Goal: Task Accomplishment & Management: Manage account settings

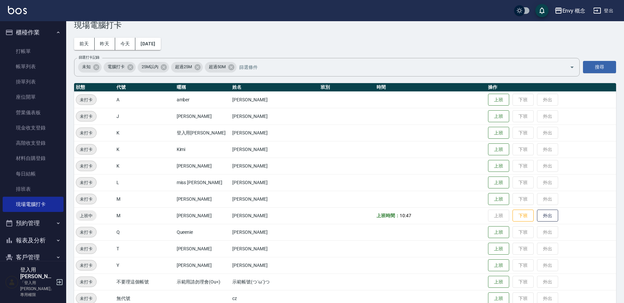
scroll to position [110, 0]
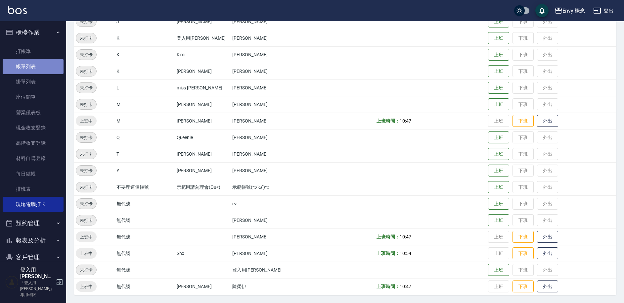
click at [37, 65] on link "帳單列表" at bounding box center [33, 66] width 61 height 15
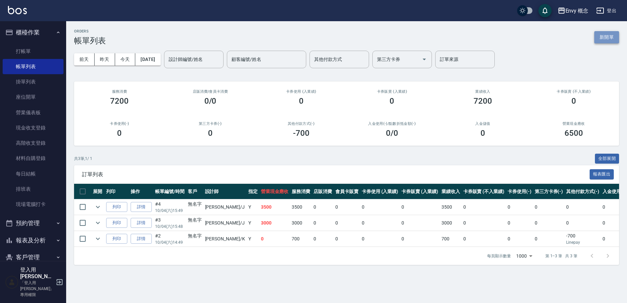
click at [601, 36] on button "新開單" at bounding box center [606, 37] width 25 height 12
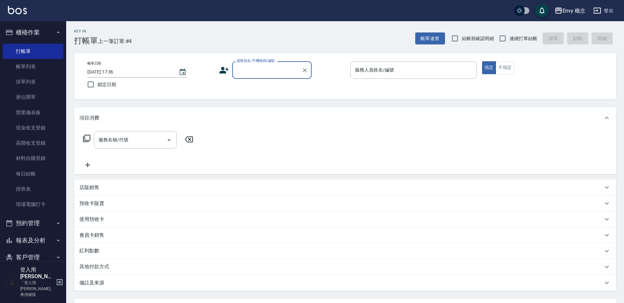
click at [270, 75] on input "顧客姓名/手機號碼/編號" at bounding box center [267, 70] width 64 height 12
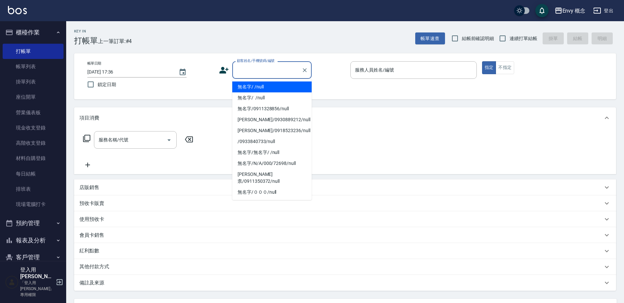
click at [271, 88] on li "無名字/ /null" at bounding box center [271, 86] width 79 height 11
type input "無名字/ /null"
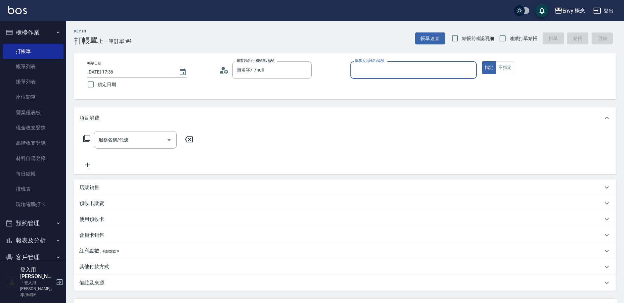
click at [364, 71] on input "服務人員姓名/編號" at bounding box center [413, 70] width 120 height 12
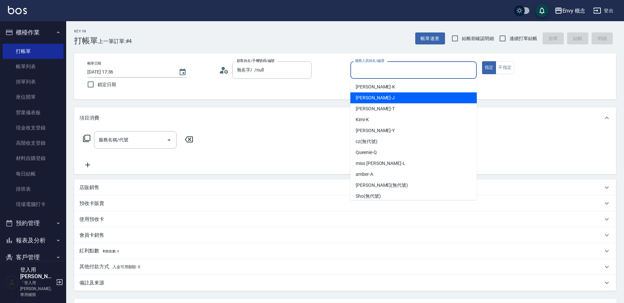
click at [370, 93] on div "[PERSON_NAME]" at bounding box center [413, 97] width 126 height 11
type input "[PERSON_NAME]"
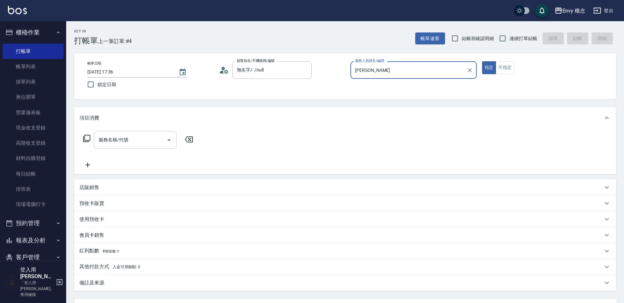
click at [128, 142] on div "服務名稱/代號 服務名稱/代號" at bounding box center [135, 140] width 83 height 18
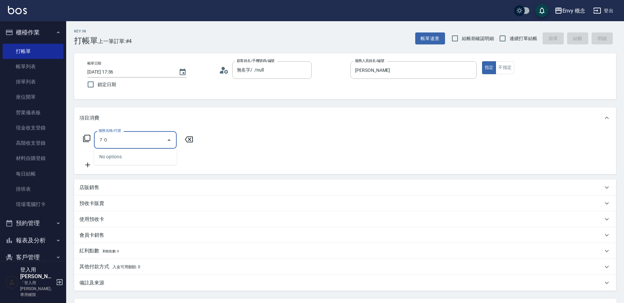
type input "７"
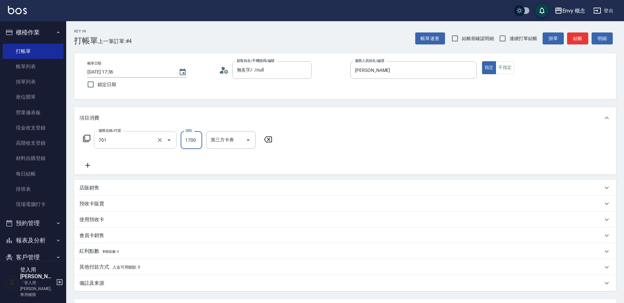
type input "701 染髮(701)"
type input "3500"
click at [108, 266] on p "其他付款方式 入金可用餘額: 0" at bounding box center [109, 266] width 61 height 7
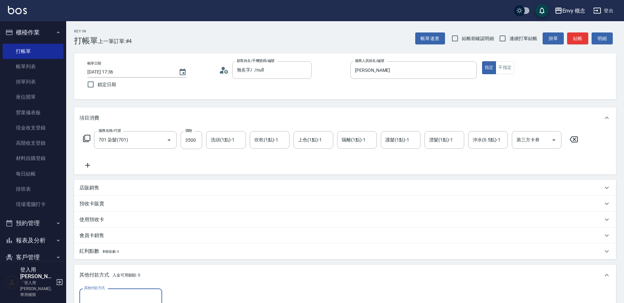
click at [111, 289] on div "其他付款方式" at bounding box center [120, 297] width 83 height 18
click at [95, 266] on span "信用卡" at bounding box center [120, 269] width 83 height 11
type input "信用卡"
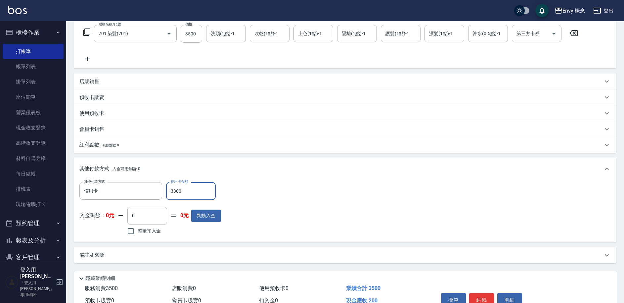
scroll to position [141, 0]
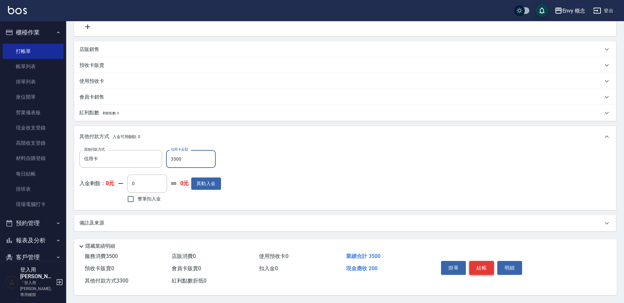
type input "3300"
click at [484, 261] on button "結帳" at bounding box center [481, 268] width 25 height 14
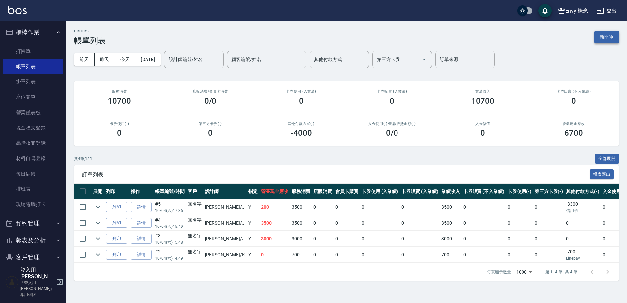
click at [599, 39] on button "新開單" at bounding box center [606, 37] width 25 height 12
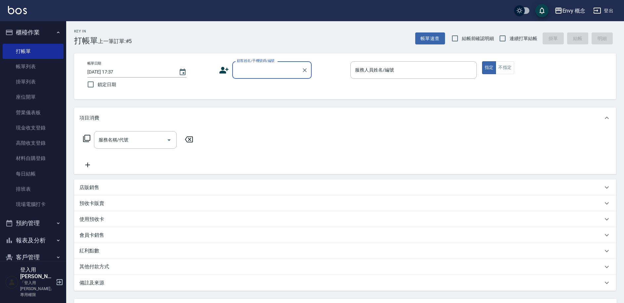
click at [278, 72] on input "顧客姓名/手機號碼/編號" at bounding box center [267, 70] width 64 height 12
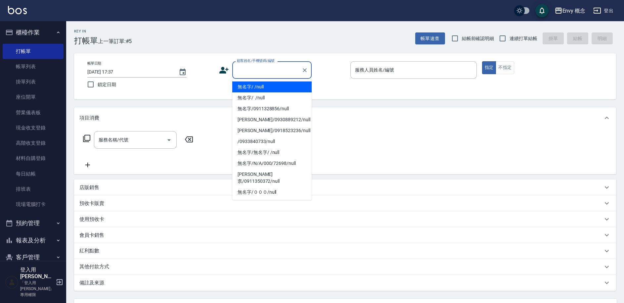
click at [280, 85] on li "無名字/ /null" at bounding box center [271, 86] width 79 height 11
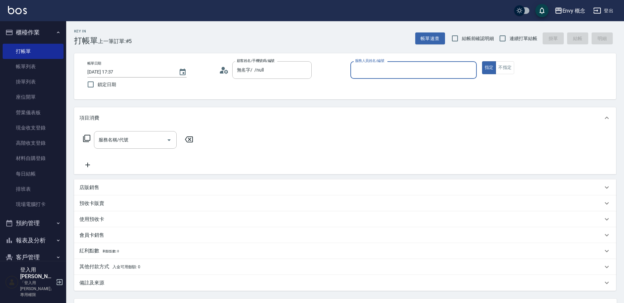
type input "無名字/ /null"
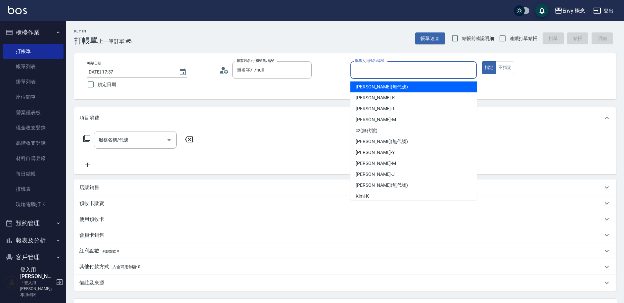
click at [395, 73] on input "服務人員姓名/編號" at bounding box center [413, 70] width 120 height 12
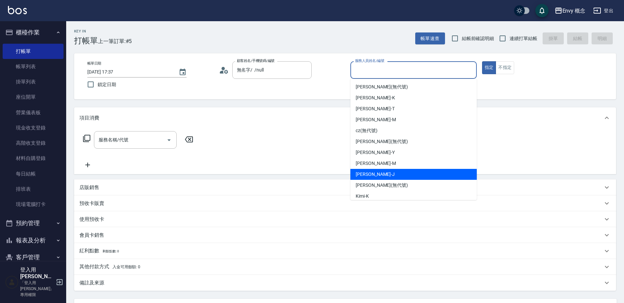
click at [402, 172] on div "[PERSON_NAME]" at bounding box center [413, 174] width 126 height 11
type input "[PERSON_NAME]"
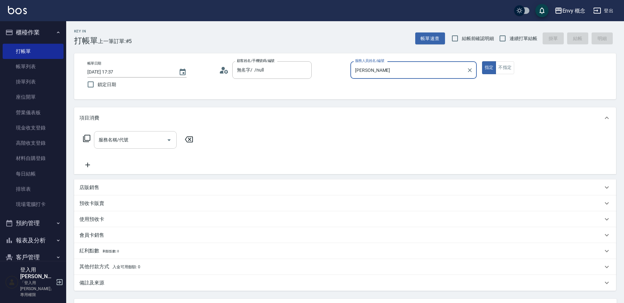
click at [119, 143] on input "服務名稱/代號" at bounding box center [130, 140] width 67 height 12
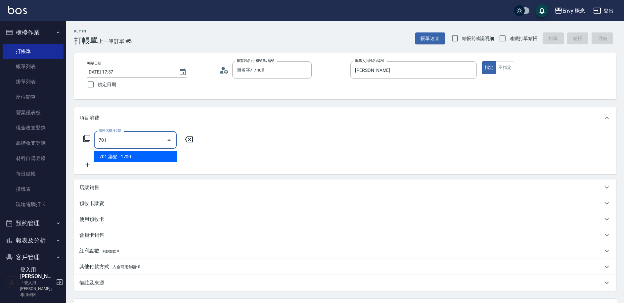
type input "701 染髮(701)"
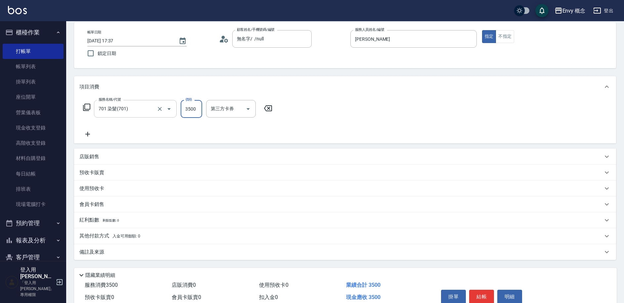
scroll to position [63, 0]
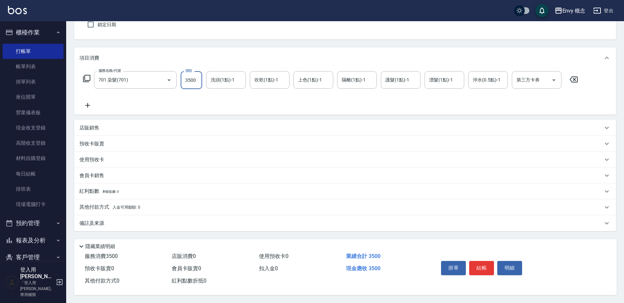
type input "3500"
click at [118, 205] on span "入金可用餘額: 0" at bounding box center [126, 207] width 28 height 5
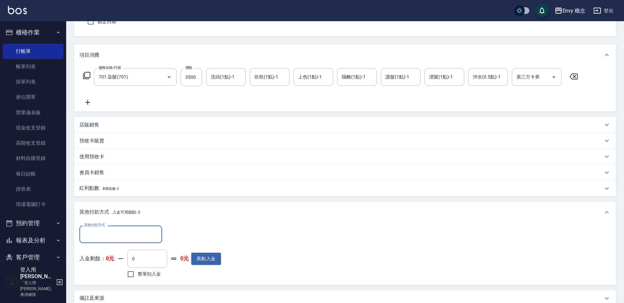
scroll to position [0, 0]
click at [120, 232] on input "其他付款方式" at bounding box center [120, 234] width 77 height 12
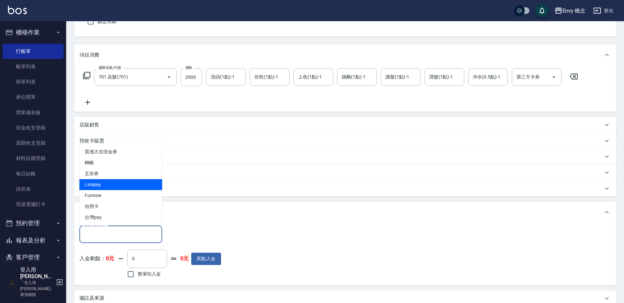
click at [115, 184] on span "Linepay" at bounding box center [120, 184] width 83 height 11
type input "Linepay"
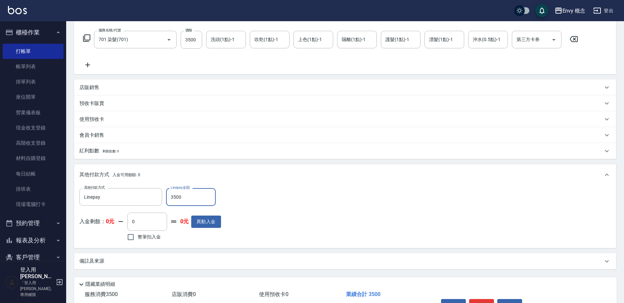
scroll to position [141, 0]
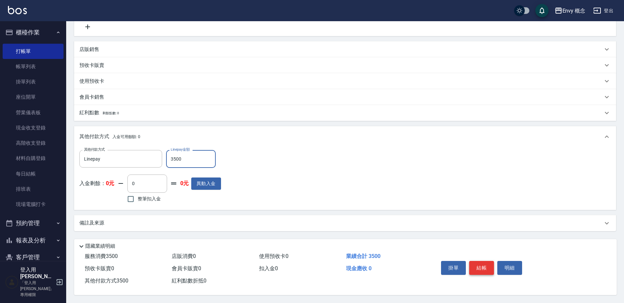
type input "3500"
click at [480, 267] on button "結帳" at bounding box center [481, 268] width 25 height 14
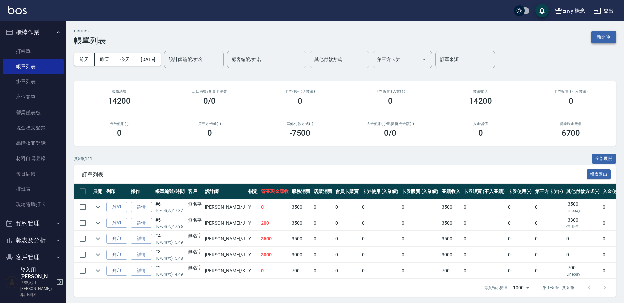
click at [605, 37] on button "新開單" at bounding box center [603, 37] width 25 height 12
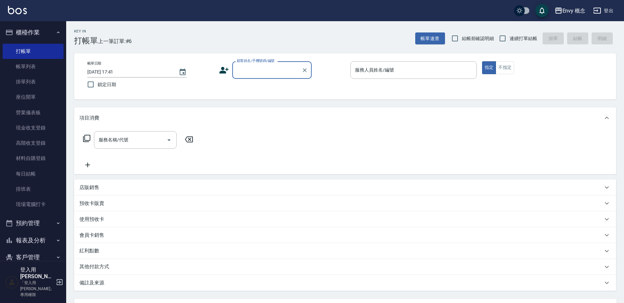
click at [267, 67] on input "顧客姓名/手機號碼/編號" at bounding box center [267, 70] width 64 height 12
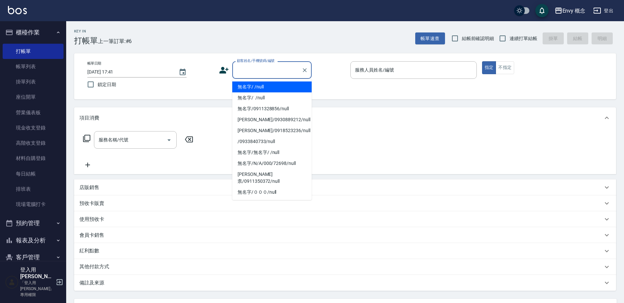
drag, startPoint x: 260, startPoint y: 90, endPoint x: 315, endPoint y: 79, distance: 55.7
click at [260, 90] on li "無名字/ /null" at bounding box center [271, 86] width 79 height 11
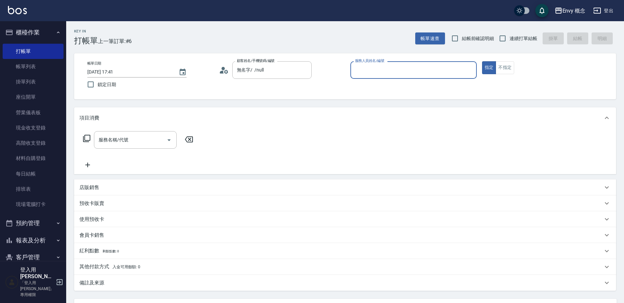
type input "無名字/ /null"
click at [416, 68] on input "服務人員姓名/編號" at bounding box center [413, 70] width 120 height 12
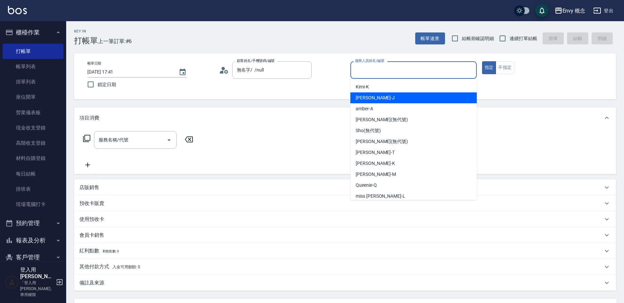
drag, startPoint x: 377, startPoint y: 100, endPoint x: 309, endPoint y: 111, distance: 68.8
click at [376, 100] on div "[PERSON_NAME]" at bounding box center [413, 97] width 126 height 11
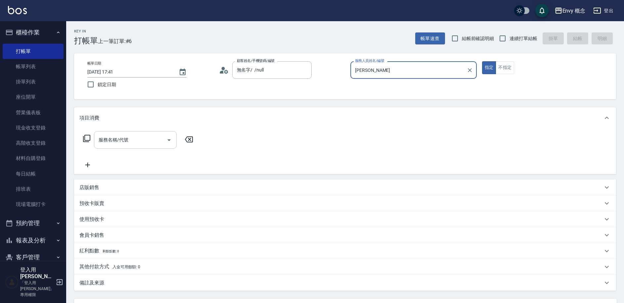
click at [141, 140] on input "服務名稱/代號" at bounding box center [130, 140] width 67 height 12
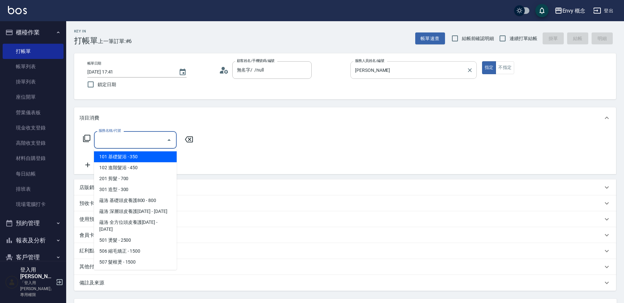
click at [410, 72] on input "[PERSON_NAME]" at bounding box center [408, 70] width 110 height 12
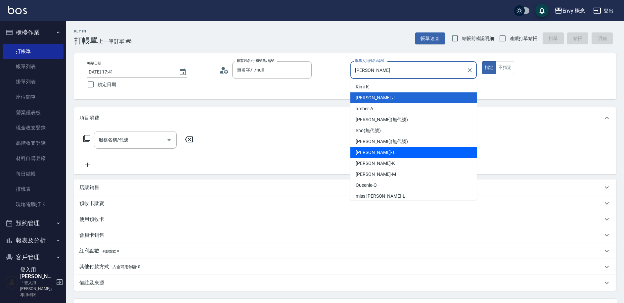
click at [383, 151] on div "[PERSON_NAME]" at bounding box center [413, 152] width 126 height 11
type input "[PERSON_NAME]"
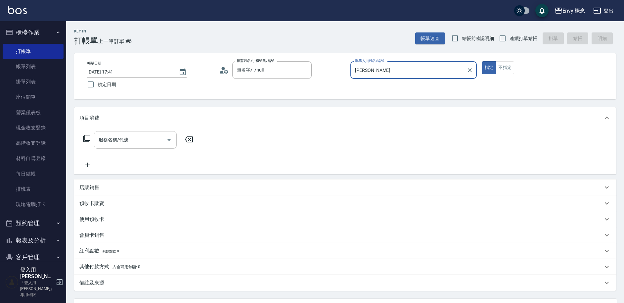
click at [146, 136] on input "服務名稱/代號" at bounding box center [130, 140] width 67 height 12
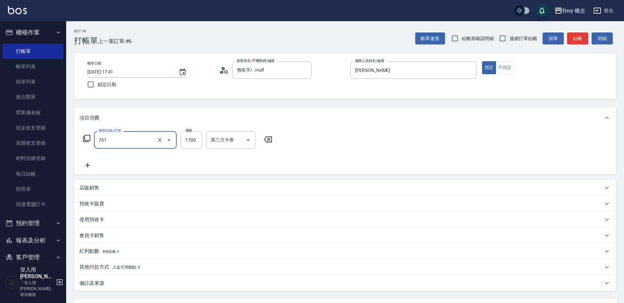
type input "701 染髮(701)"
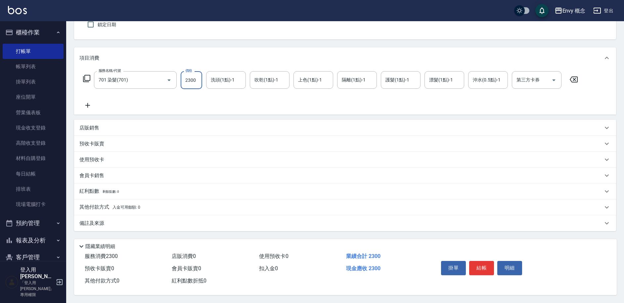
scroll to position [63, 0]
type input "2300"
click at [140, 215] on div "備註及來源" at bounding box center [345, 223] width 542 height 16
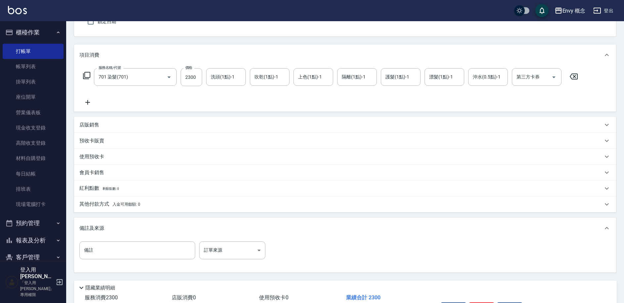
click at [128, 207] on p "其他付款方式 入金可用餘額: 0" at bounding box center [109, 203] width 61 height 7
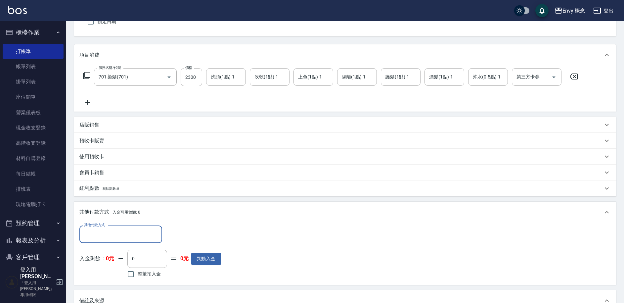
scroll to position [0, 0]
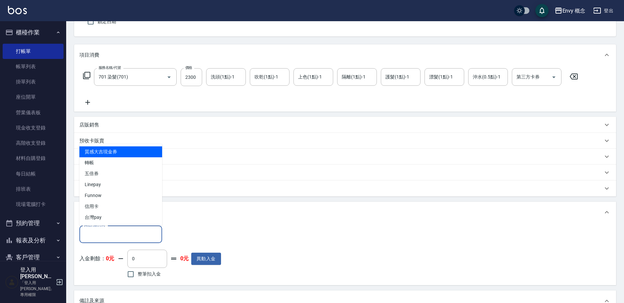
click at [122, 235] on input "其他付款方式" at bounding box center [120, 234] width 77 height 12
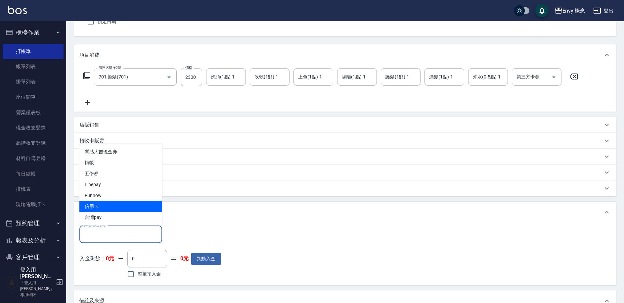
click at [122, 203] on span "信用卡" at bounding box center [120, 206] width 83 height 11
type input "信用卡"
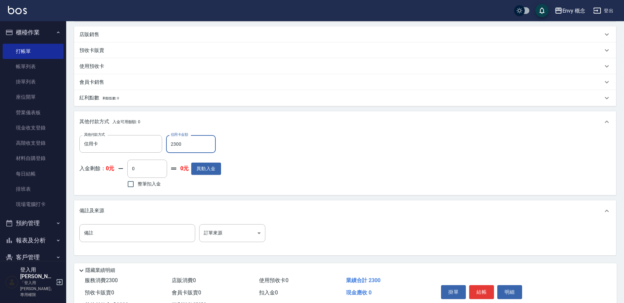
scroll to position [180, 0]
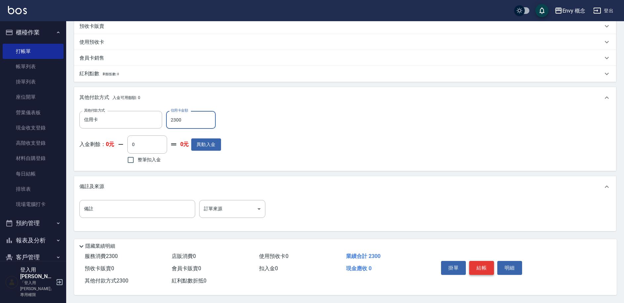
type input "2300"
click at [486, 261] on button "結帳" at bounding box center [481, 268] width 25 height 14
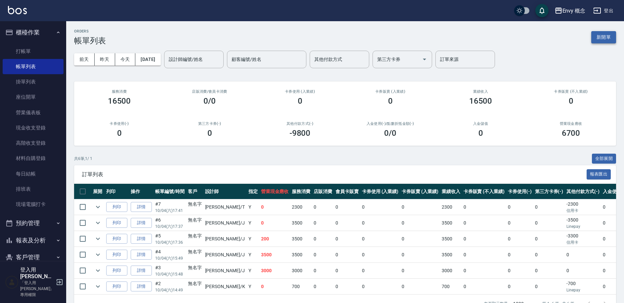
click at [604, 39] on button "新開單" at bounding box center [603, 37] width 25 height 12
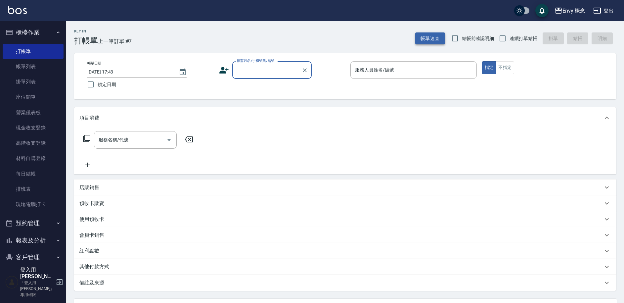
click at [428, 38] on button "帳單速查" at bounding box center [430, 38] width 30 height 12
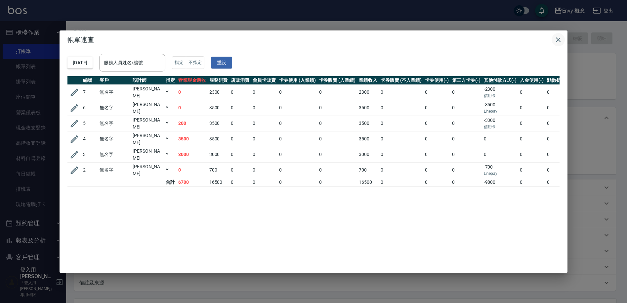
click at [558, 38] on icon "button" at bounding box center [558, 40] width 8 height 8
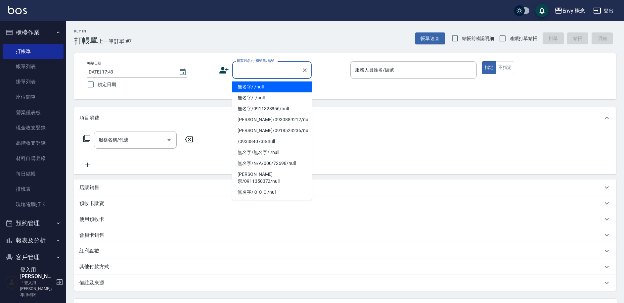
drag, startPoint x: 263, startPoint y: 71, endPoint x: 262, endPoint y: 77, distance: 5.8
click at [264, 71] on input "顧客姓名/手機號碼/編號" at bounding box center [267, 70] width 64 height 12
click at [261, 82] on li "無名字/ /null" at bounding box center [271, 86] width 79 height 11
type input "無名字/ /null"
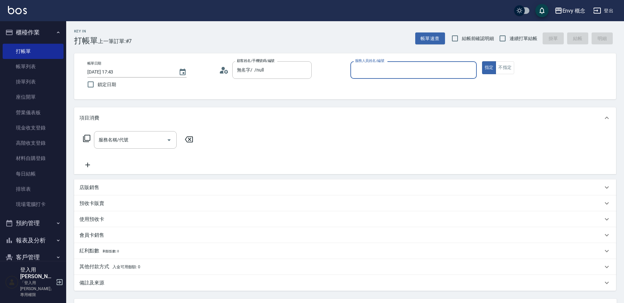
click at [385, 70] on input "服務人員姓名/編號" at bounding box center [413, 70] width 120 height 12
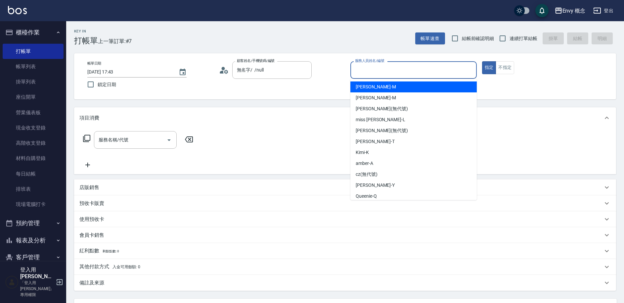
click at [381, 86] on div "[PERSON_NAME]" at bounding box center [413, 86] width 126 height 11
type input "[PERSON_NAME]"
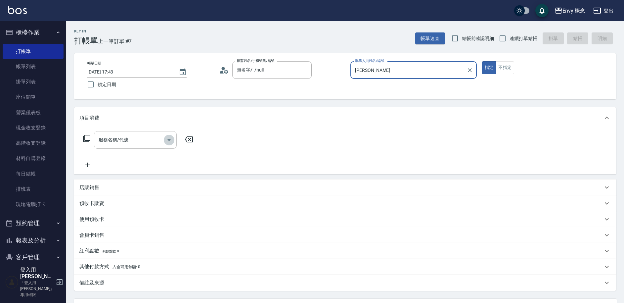
click at [165, 142] on button "Open" at bounding box center [169, 140] width 11 height 11
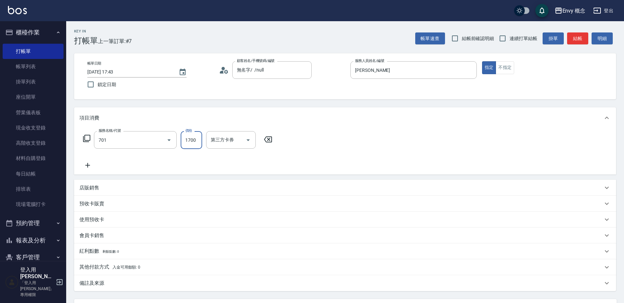
type input "701 染髮(701)"
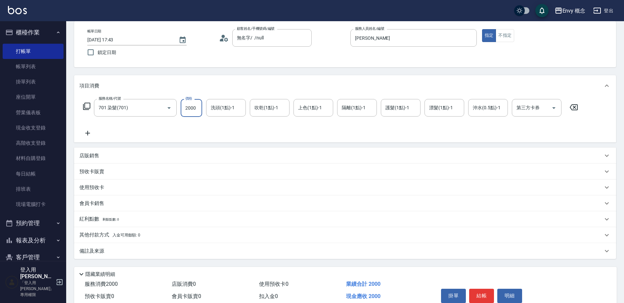
scroll to position [63, 0]
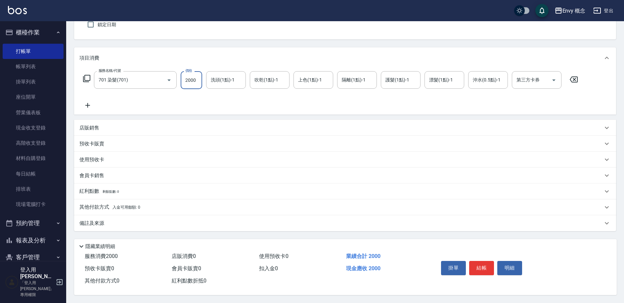
type input "2000"
click at [159, 205] on div "其他付款方式 入金可用餘額: 0" at bounding box center [340, 206] width 523 height 7
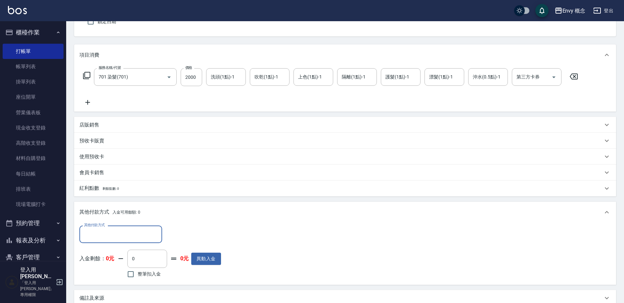
scroll to position [0, 0]
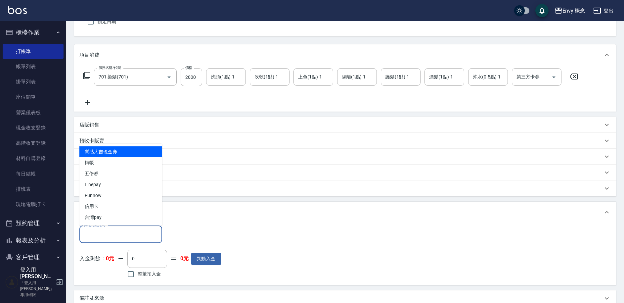
drag, startPoint x: 152, startPoint y: 231, endPoint x: 152, endPoint y: 227, distance: 4.0
click at [153, 230] on input "其他付款方式" at bounding box center [120, 234] width 77 height 12
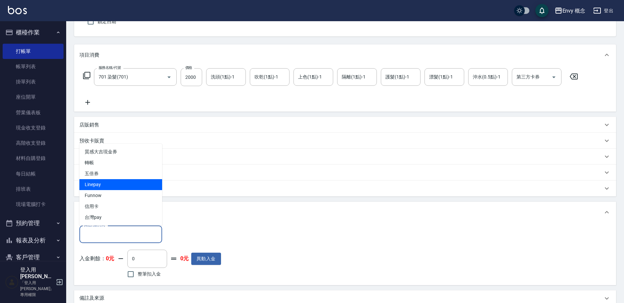
click at [125, 183] on span "Linepay" at bounding box center [120, 184] width 83 height 11
type input "Linepay"
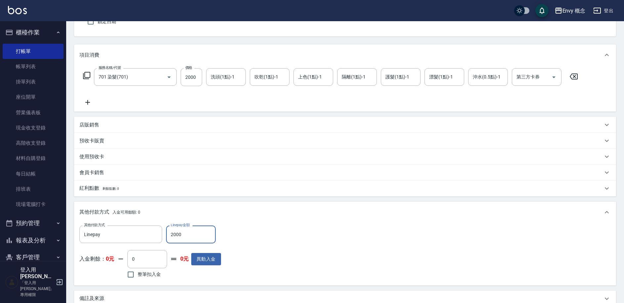
type input "2000"
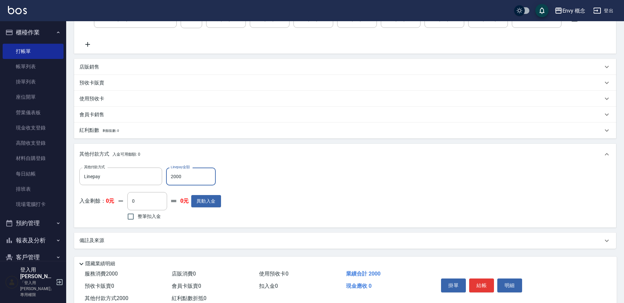
scroll to position [141, 0]
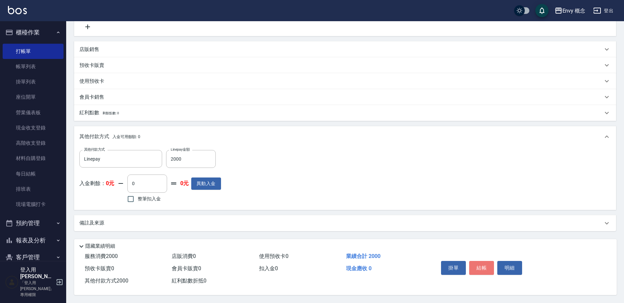
click at [482, 265] on button "結帳" at bounding box center [481, 268] width 25 height 14
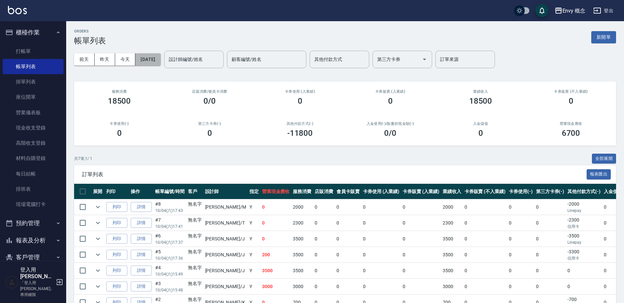
click at [152, 60] on button "[DATE]" at bounding box center [147, 59] width 25 height 12
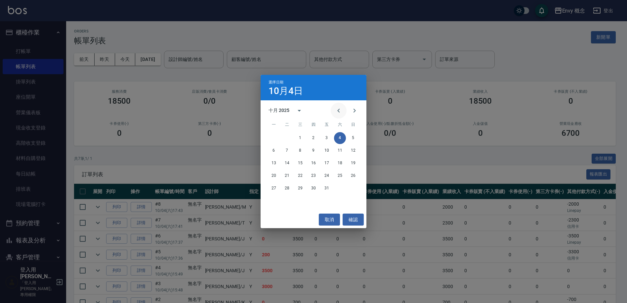
click at [338, 110] on icon "Previous month" at bounding box center [338, 110] width 2 height 4
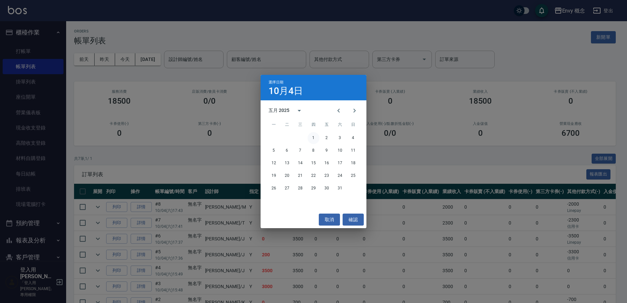
click at [312, 137] on button "1" at bounding box center [314, 138] width 12 height 12
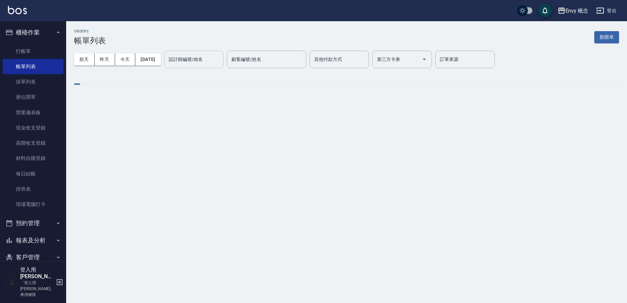
click at [220, 61] on input "設計師編號/姓名" at bounding box center [194, 60] width 54 height 12
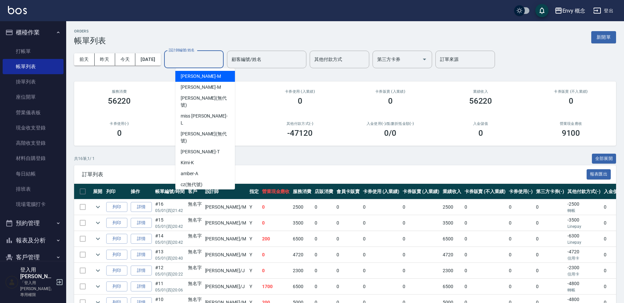
click at [216, 79] on div "[PERSON_NAME]" at bounding box center [205, 76] width 60 height 11
type input "[PERSON_NAME]"
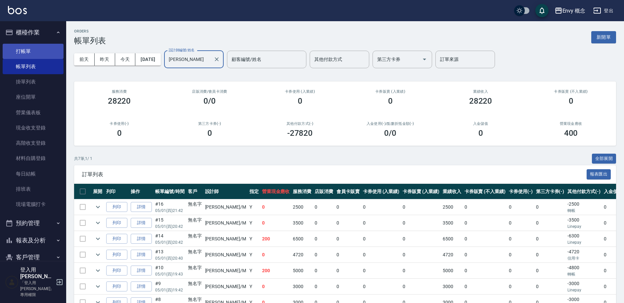
click at [47, 53] on link "打帳單" at bounding box center [33, 51] width 61 height 15
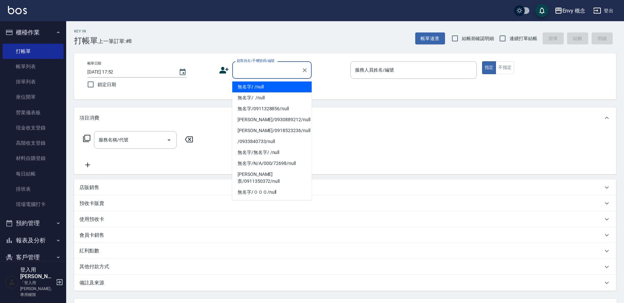
click at [293, 69] on input "顧客姓名/手機號碼/編號" at bounding box center [267, 70] width 64 height 12
drag, startPoint x: 260, startPoint y: 89, endPoint x: 271, endPoint y: 87, distance: 11.2
click at [260, 89] on li "無名字/ /null" at bounding box center [271, 86] width 79 height 11
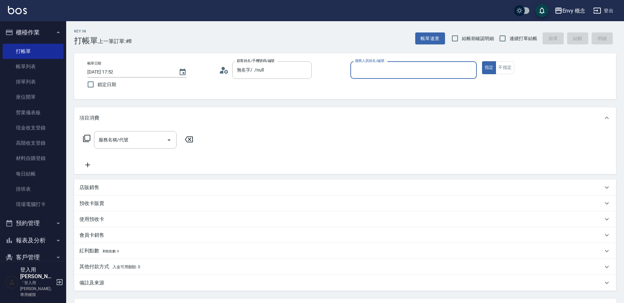
type input "無名字/ /null"
click at [271, 87] on div "帳單日期 [DATE] 17:52 鎖定日期 顧客姓名/手機號碼/編號 無名字/ /null 顧客姓名/手機號碼/編號 服務人員姓名/編號 服務人員姓名/編號…" at bounding box center [345, 76] width 526 height 30
click at [437, 72] on input "服務人員姓名/編號" at bounding box center [413, 70] width 120 height 12
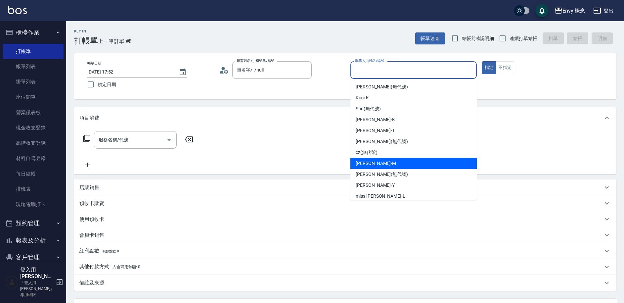
drag, startPoint x: 385, startPoint y: 161, endPoint x: 371, endPoint y: 167, distance: 14.9
click at [385, 161] on div "[PERSON_NAME]" at bounding box center [413, 163] width 126 height 11
type input "[PERSON_NAME]"
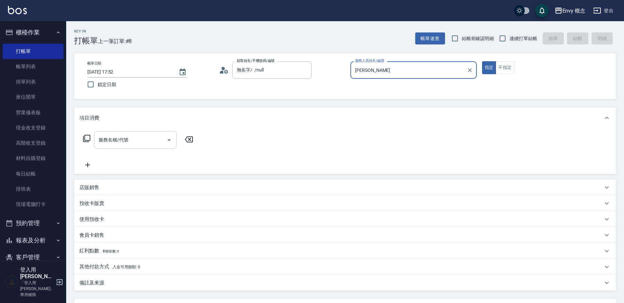
click at [124, 137] on div "服務名稱/代號 服務名稱/代號" at bounding box center [135, 140] width 83 height 18
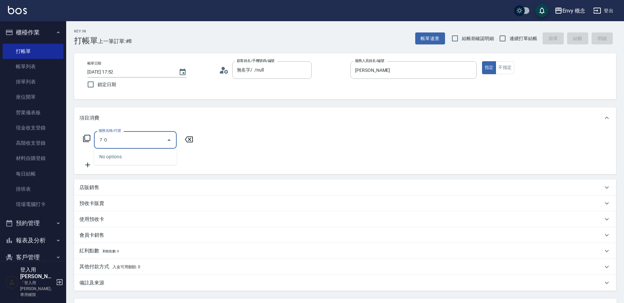
type input "７"
type input "701 染髮(701)"
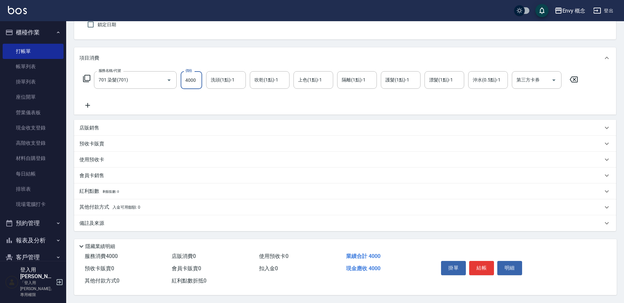
scroll to position [63, 0]
type input "4000"
click at [485, 268] on button "結帳" at bounding box center [481, 268] width 25 height 14
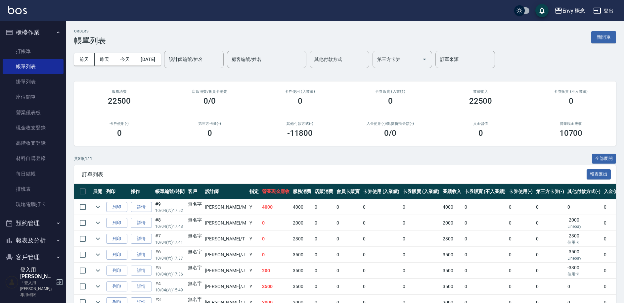
drag, startPoint x: 605, startPoint y: 37, endPoint x: 589, endPoint y: 44, distance: 17.5
click at [605, 36] on button "新開單" at bounding box center [603, 37] width 25 height 12
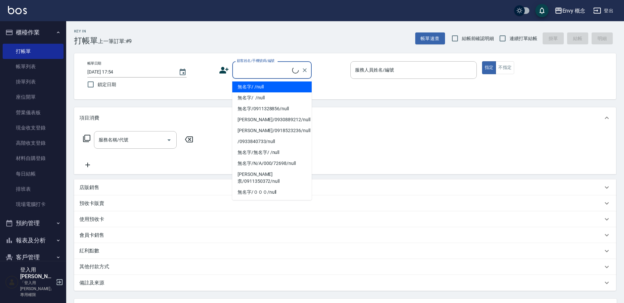
click at [255, 72] on input "顧客姓名/手機號碼/編號" at bounding box center [263, 70] width 57 height 12
click at [253, 87] on li "無名字/ /null" at bounding box center [271, 86] width 79 height 11
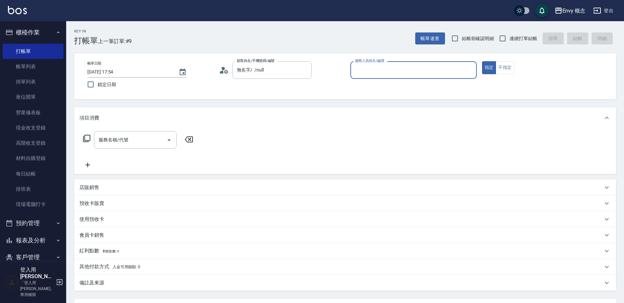
type input "無名字/ /null"
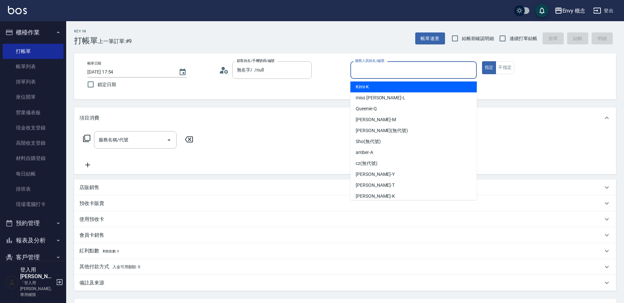
click at [400, 69] on input "服務人員姓名/編號" at bounding box center [413, 70] width 120 height 12
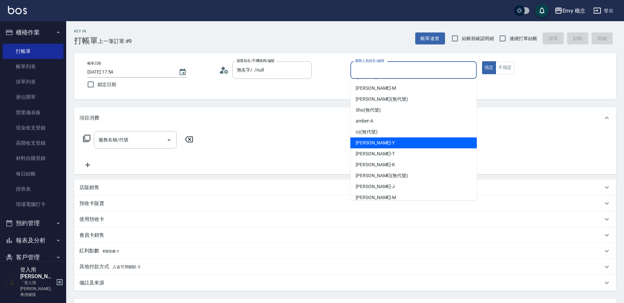
scroll to position [48, 0]
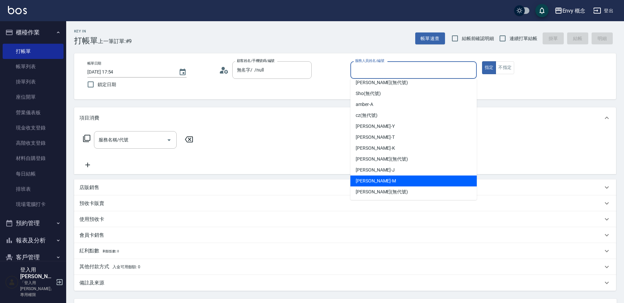
click at [367, 177] on span "[PERSON_NAME]" at bounding box center [376, 180] width 40 height 7
type input "[PERSON_NAME]"
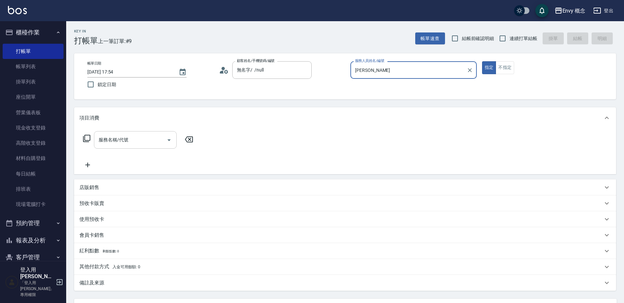
click at [130, 140] on input "服務名稱/代號" at bounding box center [130, 140] width 67 height 12
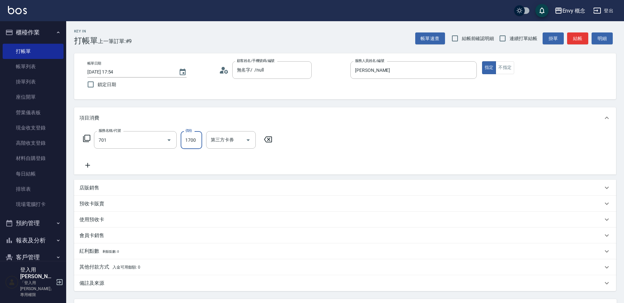
type input "701 染髮(701)"
type input "4800"
click at [138, 258] on div "紅利點數 剩餘點數: 0" at bounding box center [345, 251] width 542 height 16
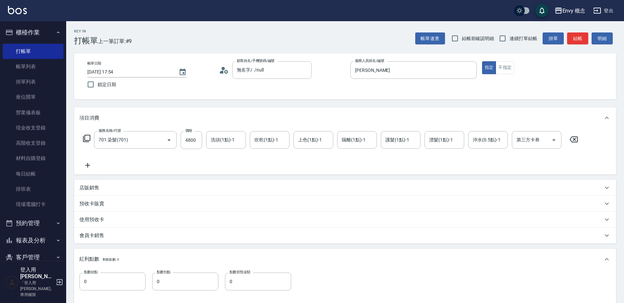
scroll to position [112, 0]
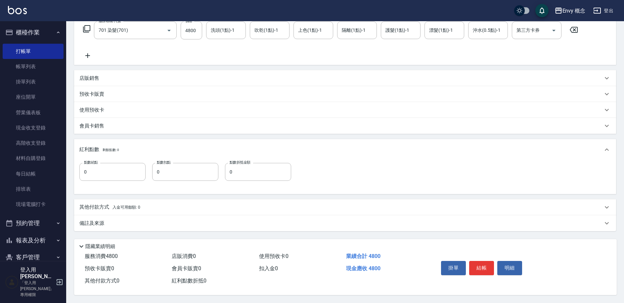
click at [109, 206] on p "其他付款方式 入金可用餘額: 0" at bounding box center [109, 206] width 61 height 7
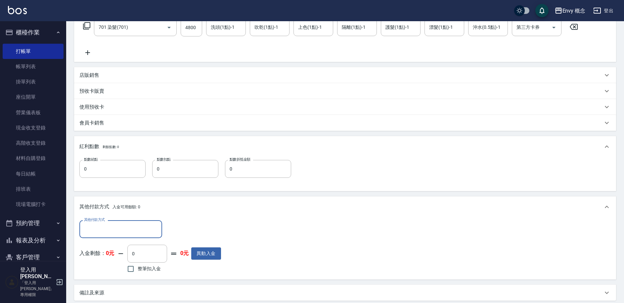
scroll to position [0, 0]
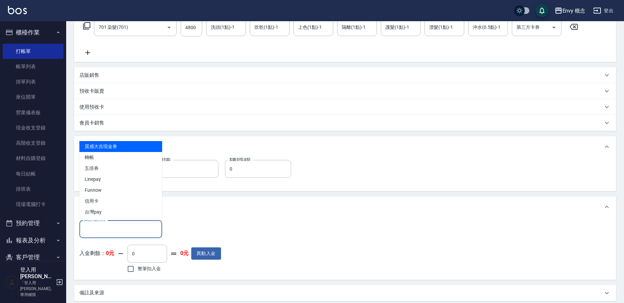
click at [107, 228] on input "其他付款方式" at bounding box center [120, 229] width 77 height 12
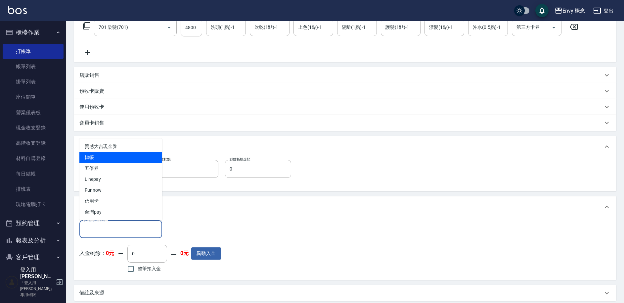
click at [101, 155] on span "轉帳" at bounding box center [120, 157] width 83 height 11
type input "轉帳"
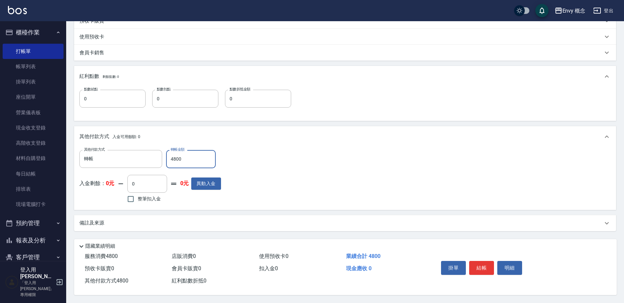
scroll to position [186, 0]
type input "4800"
click at [477, 261] on button "結帳" at bounding box center [481, 268] width 25 height 14
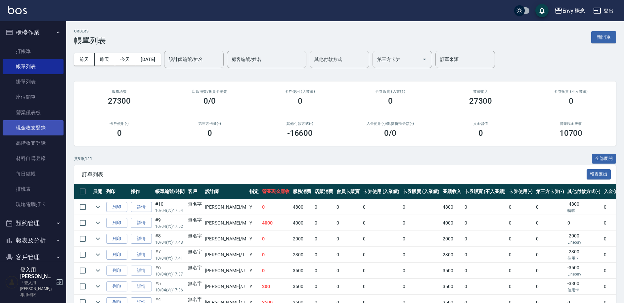
click at [35, 124] on link "現金收支登錄" at bounding box center [33, 127] width 61 height 15
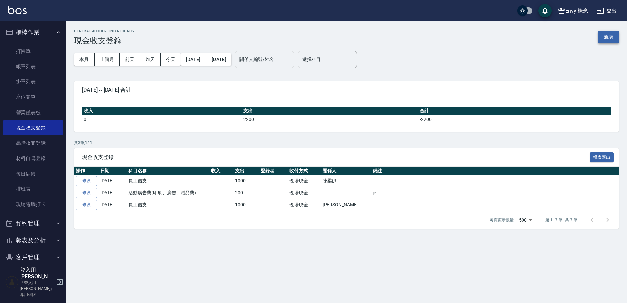
click at [610, 36] on button "新增" at bounding box center [608, 37] width 21 height 12
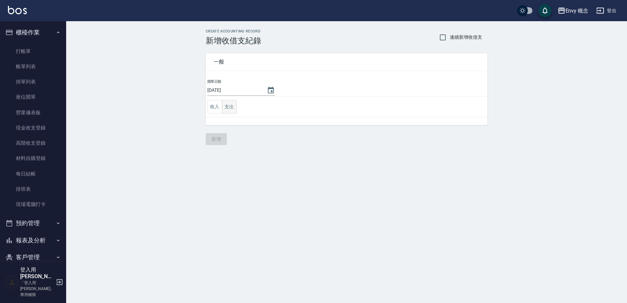
click at [227, 103] on button "支出" at bounding box center [229, 107] width 15 height 14
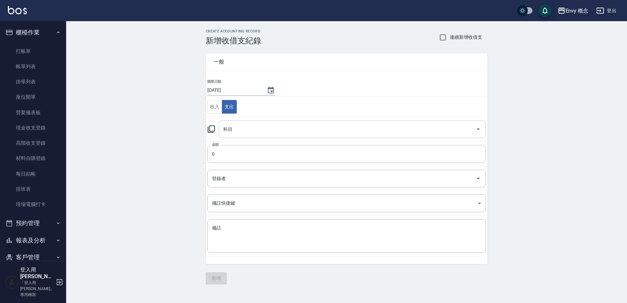
click at [237, 127] on input "科目" at bounding box center [347, 129] width 251 height 12
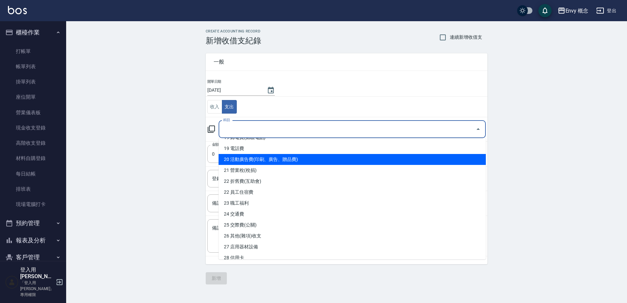
scroll to position [226, 0]
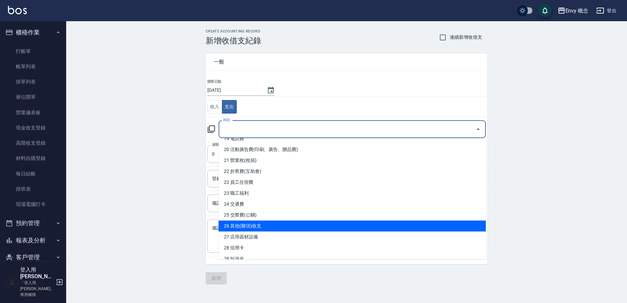
click at [266, 226] on li "26 其他(雜項)收支" at bounding box center [352, 225] width 267 height 11
type input "26 其他(雜項)收支"
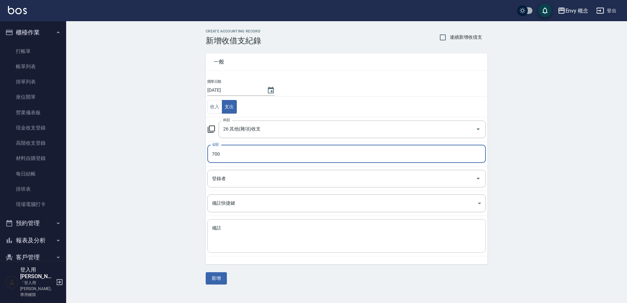
type input "700"
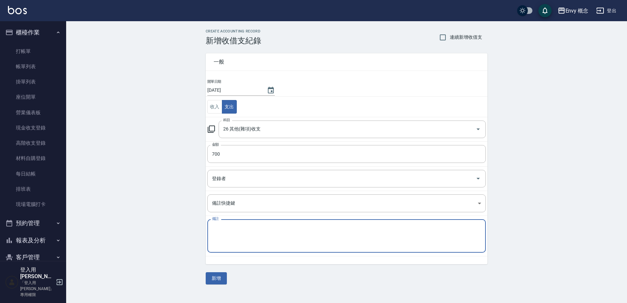
click at [258, 237] on textarea "備註" at bounding box center [346, 236] width 269 height 22
click at [234, 231] on textarea "備註" at bounding box center [346, 236] width 269 height 22
paste textarea "700水管"
type textarea "700水管"
click at [225, 280] on button "新增" at bounding box center [216, 278] width 21 height 12
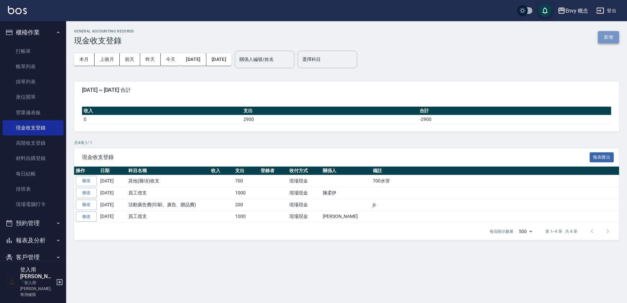
click at [610, 36] on button "新增" at bounding box center [608, 37] width 21 height 12
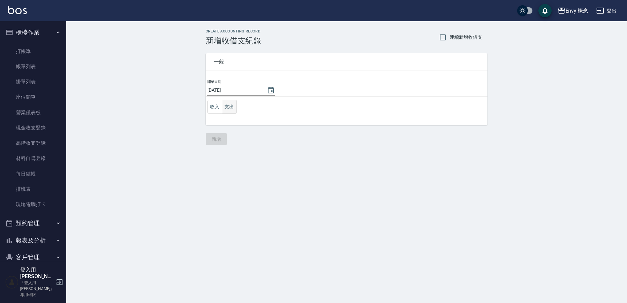
click at [224, 109] on button "支出" at bounding box center [229, 107] width 15 height 14
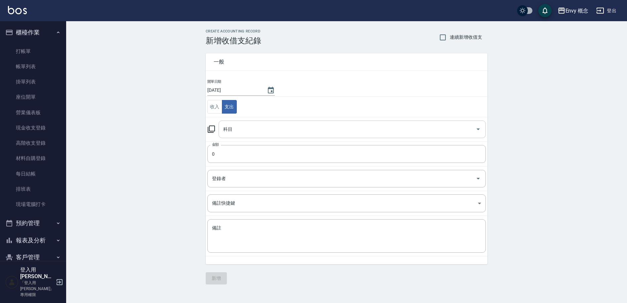
click at [232, 128] on input "科目" at bounding box center [347, 129] width 251 height 12
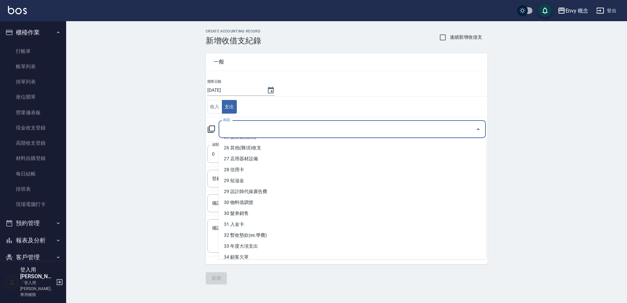
scroll to position [303, 0]
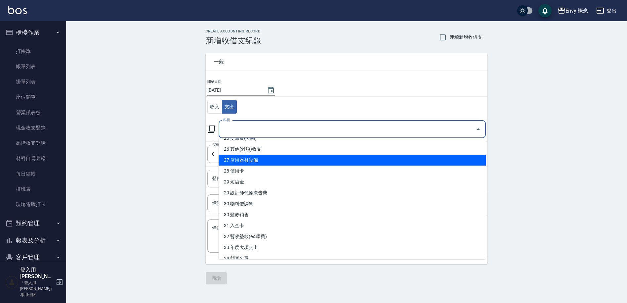
click at [266, 154] on li "27 店用器材設備" at bounding box center [352, 159] width 267 height 11
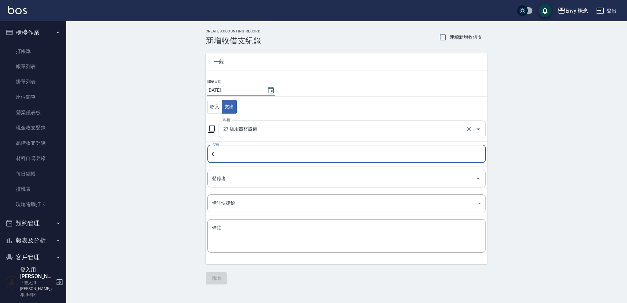
click at [263, 130] on input "27 店用器材設備" at bounding box center [343, 129] width 243 height 12
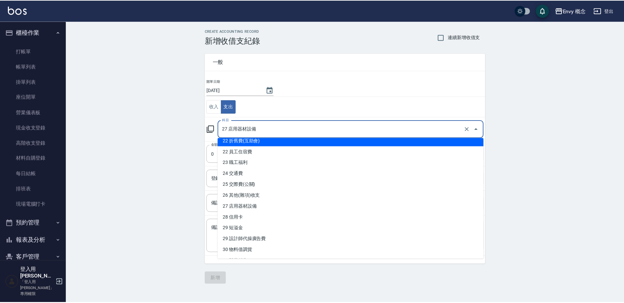
scroll to position [271, 0]
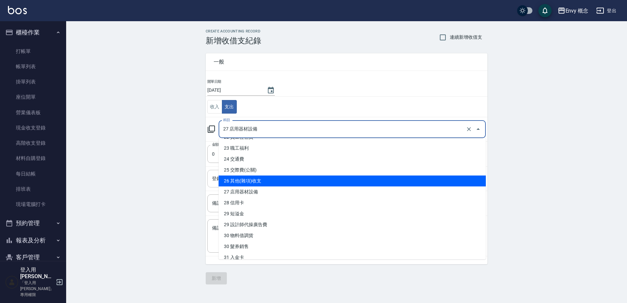
click at [255, 183] on li "26 其他(雜項)收支" at bounding box center [352, 180] width 267 height 11
type input "26 其他(雜項)收支"
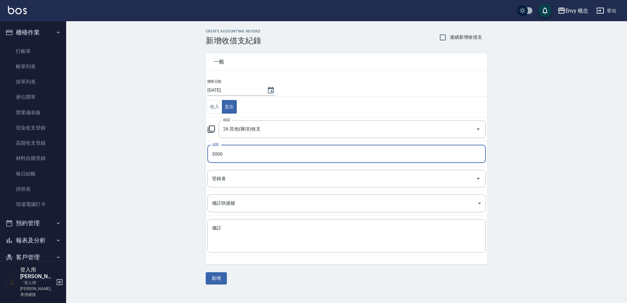
type input "3000"
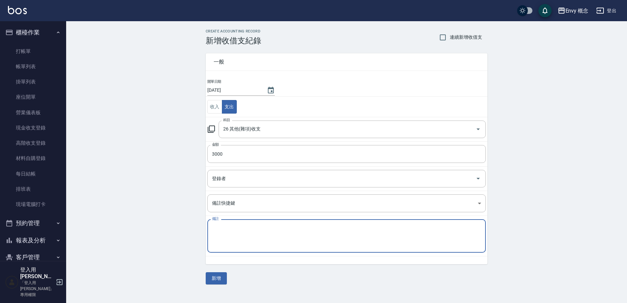
click at [234, 231] on textarea "備註" at bounding box center [346, 236] width 269 height 22
paste textarea "3000中秋紅包"
type textarea "3000中秋紅包"
click at [222, 276] on button "新增" at bounding box center [216, 278] width 21 height 12
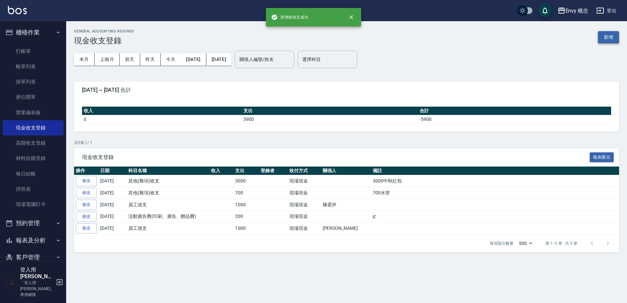
click at [607, 38] on button "新增" at bounding box center [608, 37] width 21 height 12
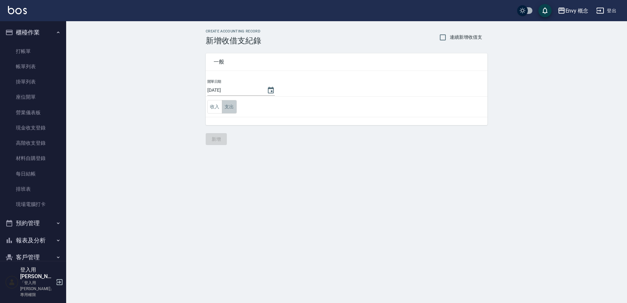
click at [236, 108] on button "支出" at bounding box center [229, 107] width 15 height 14
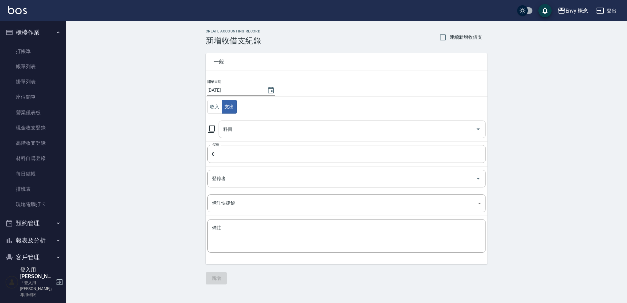
click at [241, 132] on input "科目" at bounding box center [347, 129] width 251 height 12
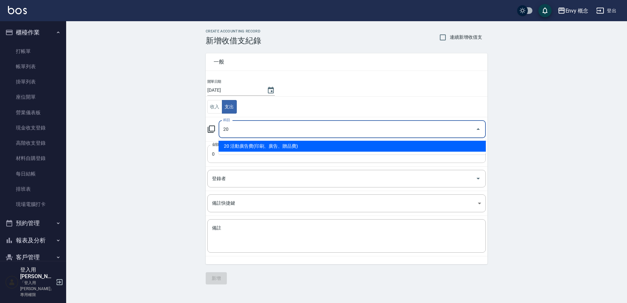
click at [256, 145] on li "20 活動廣告費(印刷、廣告、贈品費)" at bounding box center [352, 146] width 267 height 11
type input "20 活動廣告費(印刷、廣告、贈品費)"
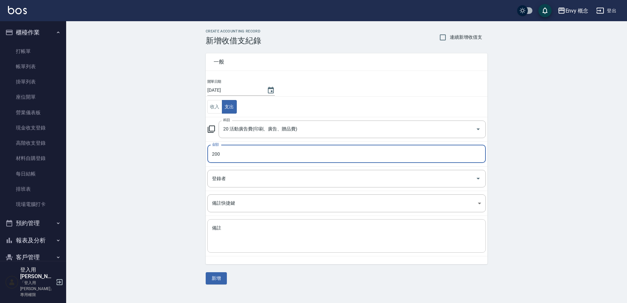
type input "200"
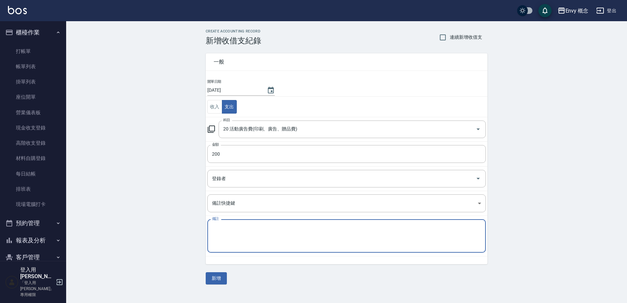
click at [249, 227] on textarea "備註" at bounding box center [346, 236] width 269 height 22
type textarea "molly"
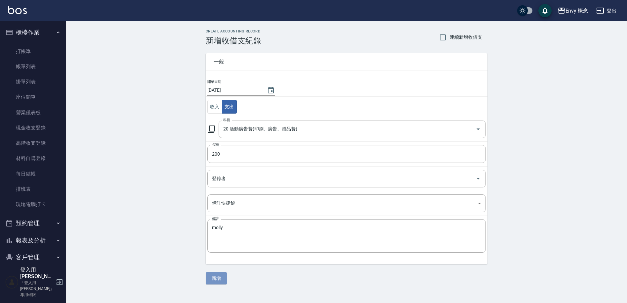
drag, startPoint x: 223, startPoint y: 279, endPoint x: 226, endPoint y: 276, distance: 4.0
click at [223, 279] on button "新增" at bounding box center [216, 278] width 21 height 12
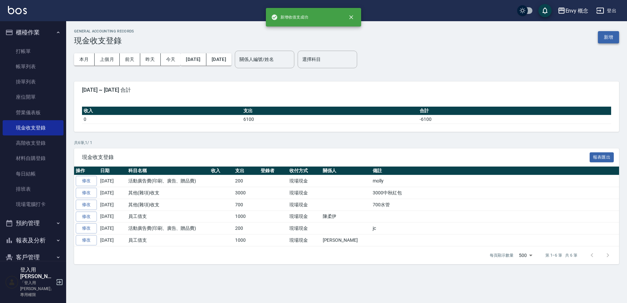
click at [605, 34] on button "新增" at bounding box center [608, 37] width 21 height 12
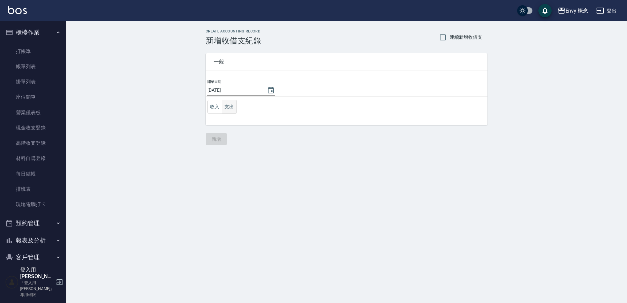
click at [231, 108] on button "支出" at bounding box center [229, 107] width 15 height 14
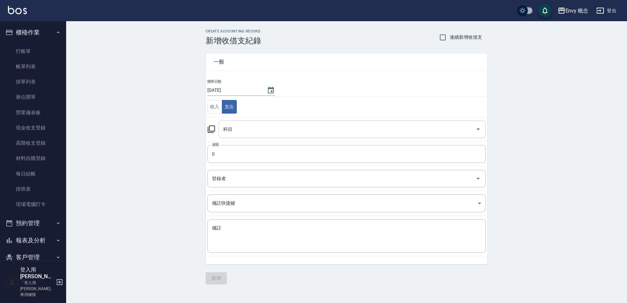
click at [254, 130] on input "科目" at bounding box center [347, 129] width 251 height 12
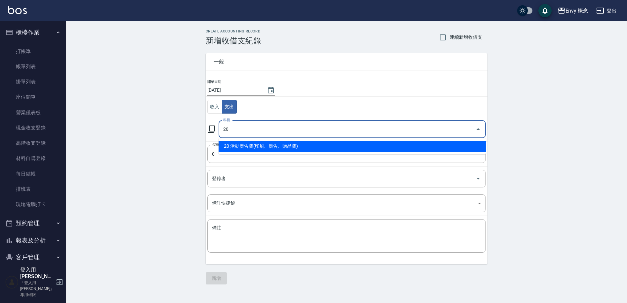
click at [258, 143] on li "20 活動廣告費(印刷、廣告、贈品費)" at bounding box center [352, 146] width 267 height 11
type input "20 活動廣告費(印刷、廣告、贈品費)"
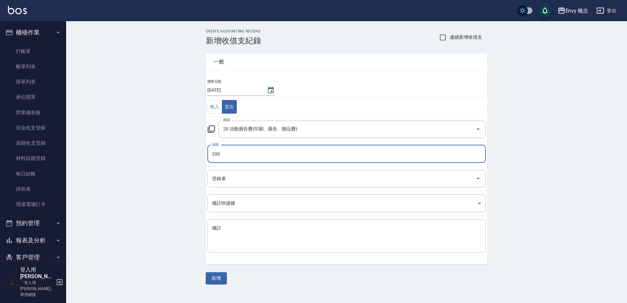
type input "200"
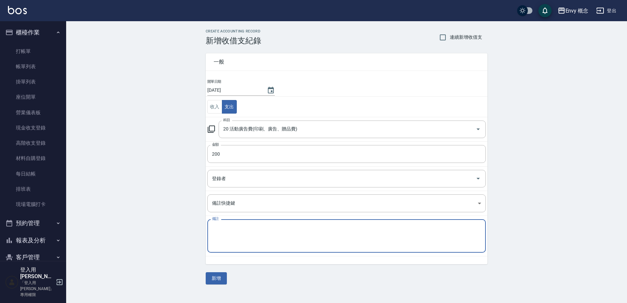
click at [262, 246] on textarea "備註" at bounding box center [346, 236] width 269 height 22
type textarea "jc"
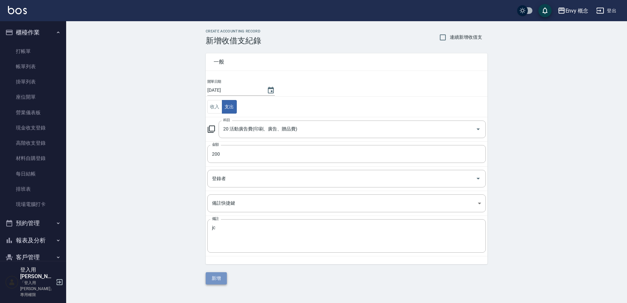
click at [225, 275] on button "新增" at bounding box center [216, 278] width 21 height 12
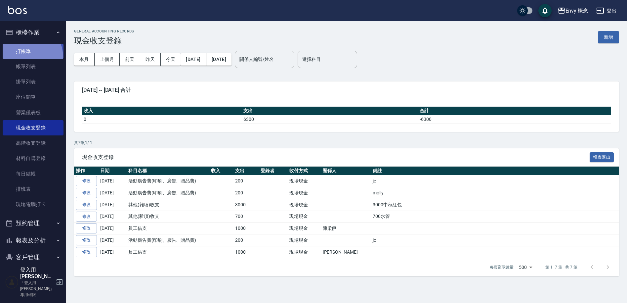
click at [25, 57] on link "打帳單" at bounding box center [33, 51] width 61 height 15
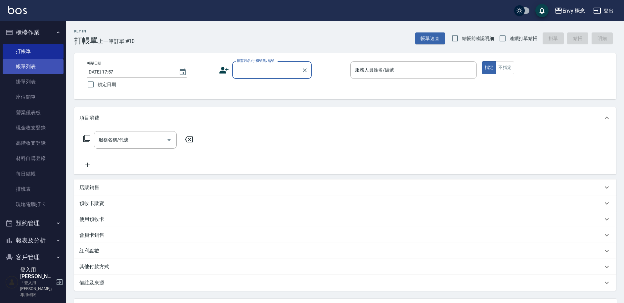
click at [31, 68] on link "帳單列表" at bounding box center [33, 66] width 61 height 15
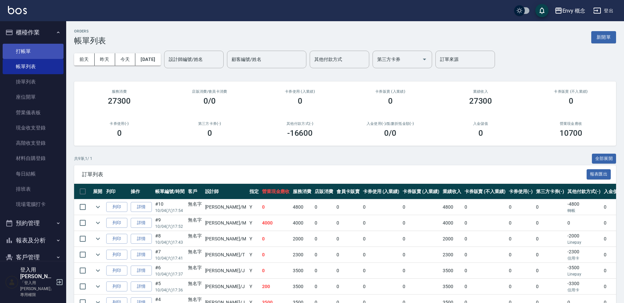
click at [27, 52] on link "打帳單" at bounding box center [33, 51] width 61 height 15
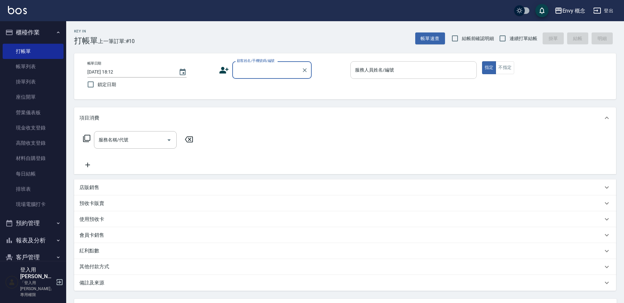
click at [408, 65] on input "服務人員姓名/編號" at bounding box center [413, 70] width 120 height 12
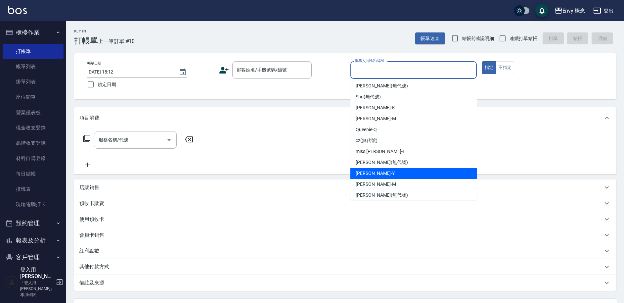
scroll to position [48, 0]
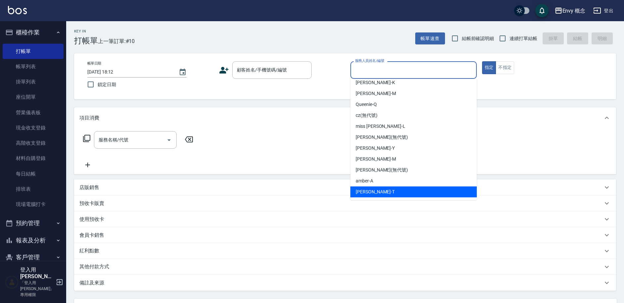
click at [389, 190] on div "[PERSON_NAME]" at bounding box center [413, 191] width 126 height 11
type input "[PERSON_NAME]"
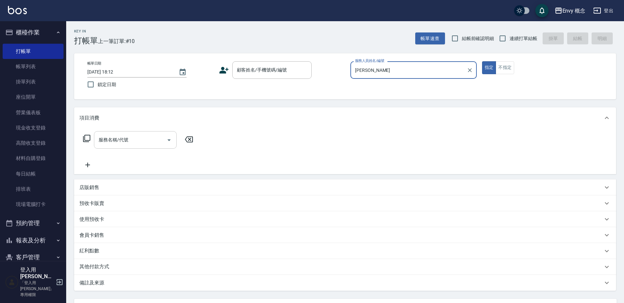
click at [144, 134] on input "服務名稱/代號" at bounding box center [130, 140] width 67 height 12
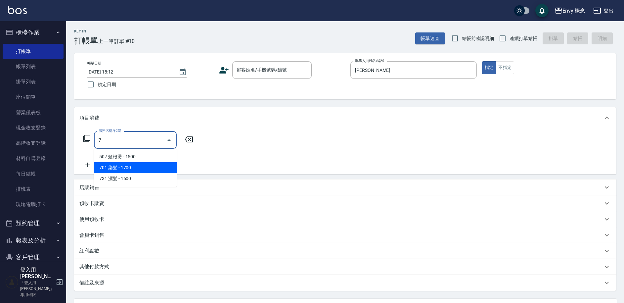
click at [155, 166] on span "701 染髮 - 1700" at bounding box center [135, 167] width 83 height 11
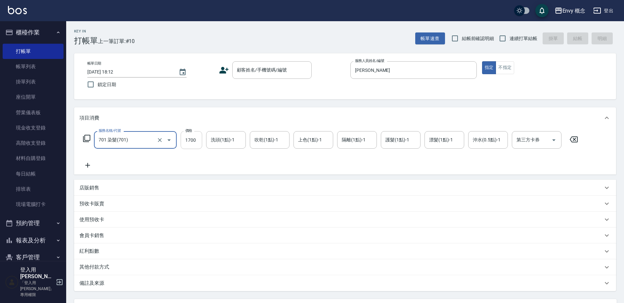
type input "701 染髮(701)"
click at [197, 139] on input "1700" at bounding box center [192, 140] width 22 height 18
type input "5980"
click at [103, 266] on p "其他付款方式" at bounding box center [95, 266] width 33 height 7
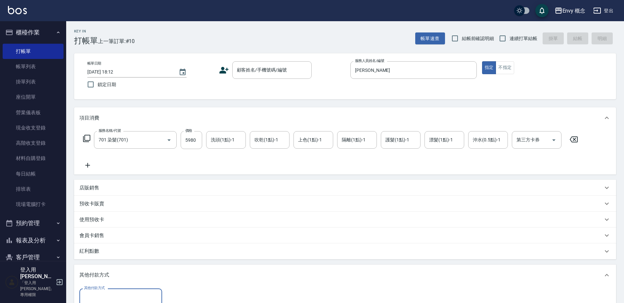
scroll to position [0, 0]
click at [114, 298] on input "其他付款方式" at bounding box center [120, 297] width 77 height 12
click at [131, 267] on span "信用卡" at bounding box center [120, 269] width 83 height 11
type input "信用卡"
type input "5980"
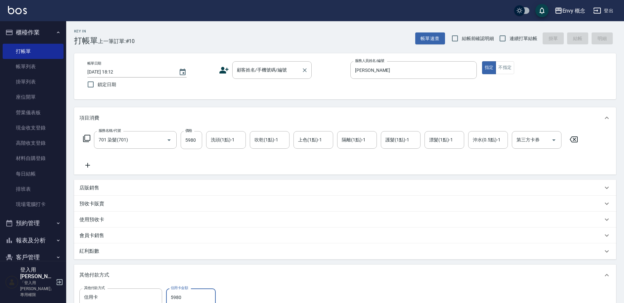
click at [258, 68] on div "顧客姓名/手機號碼/編號 顧客姓名/手機號碼/編號" at bounding box center [271, 70] width 79 height 18
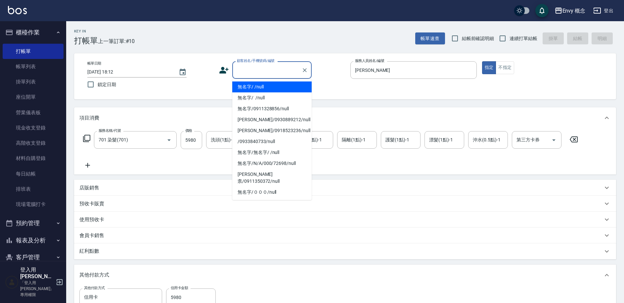
click at [262, 86] on li "無名字/ /null" at bounding box center [271, 86] width 79 height 11
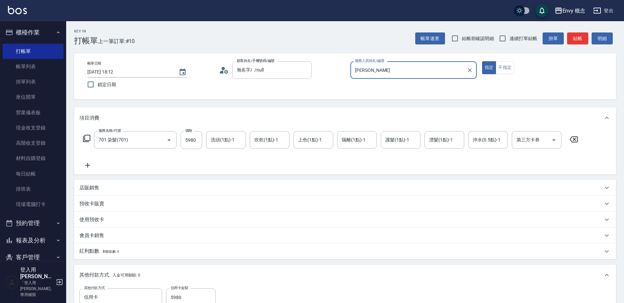
type input "無名字/ /null"
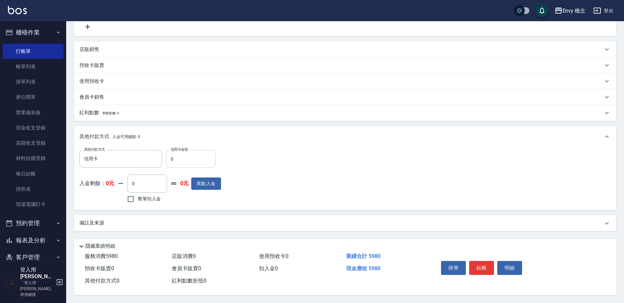
click at [187, 151] on input "0" at bounding box center [191, 159] width 50 height 18
type input "5980"
click at [481, 269] on button "結帳" at bounding box center [481, 268] width 25 height 14
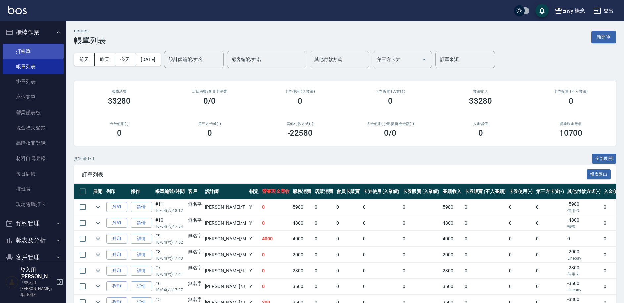
click at [53, 57] on link "打帳單" at bounding box center [33, 51] width 61 height 15
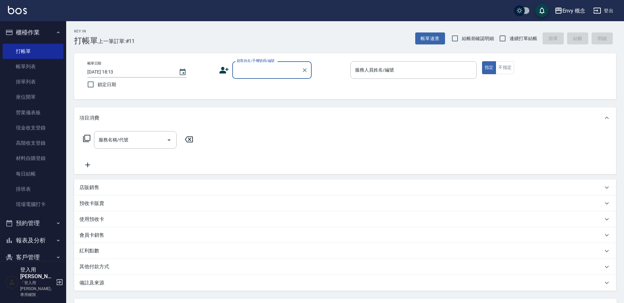
click at [267, 66] on input "顧客姓名/手機號碼/編號" at bounding box center [267, 70] width 64 height 12
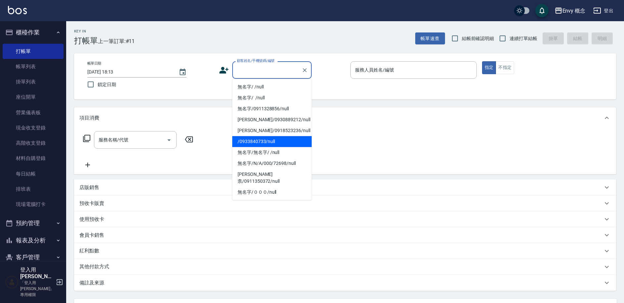
scroll to position [103, 0]
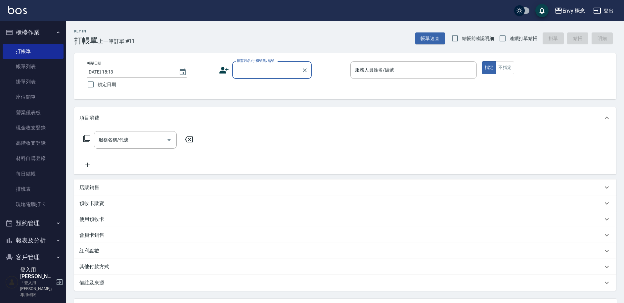
click at [259, 68] on input "顧客姓名/手機號碼/編號" at bounding box center [267, 70] width 64 height 12
click at [43, 70] on link "帳單列表" at bounding box center [33, 66] width 61 height 15
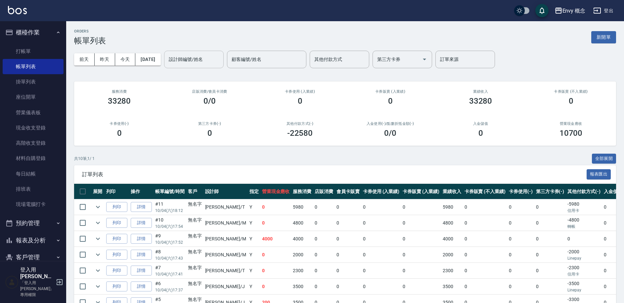
click at [211, 57] on input "設計師編號/姓名" at bounding box center [194, 60] width 54 height 12
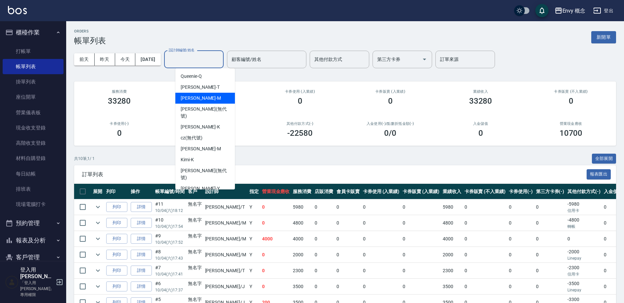
click at [216, 93] on div "[PERSON_NAME]" at bounding box center [205, 98] width 60 height 11
type input "[PERSON_NAME]"
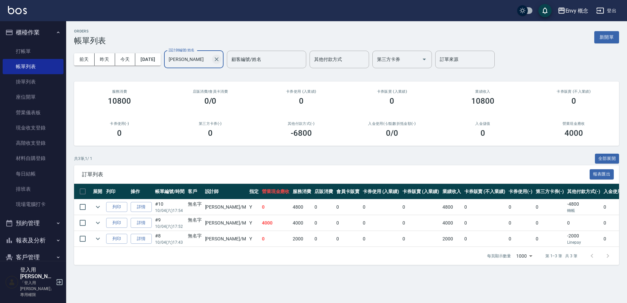
click at [219, 61] on icon "Clear" at bounding box center [217, 59] width 4 height 4
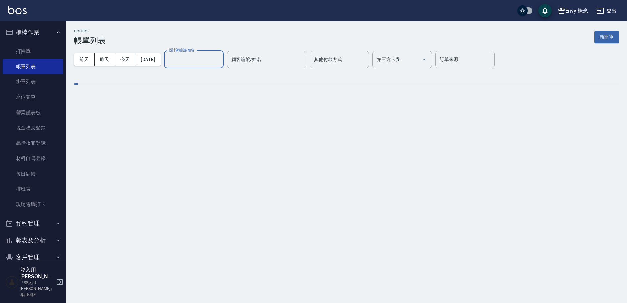
click at [215, 60] on input "設計師編號/姓名" at bounding box center [194, 60] width 54 height 12
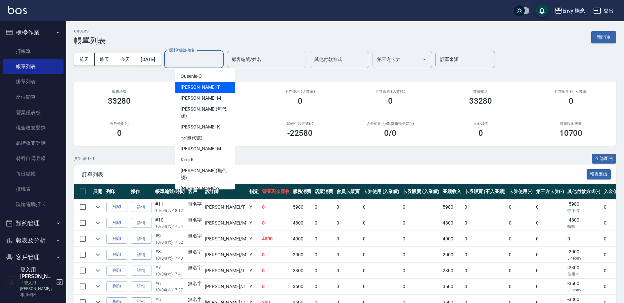
click at [211, 84] on div "[PERSON_NAME]" at bounding box center [205, 87] width 60 height 11
type input "[PERSON_NAME]"
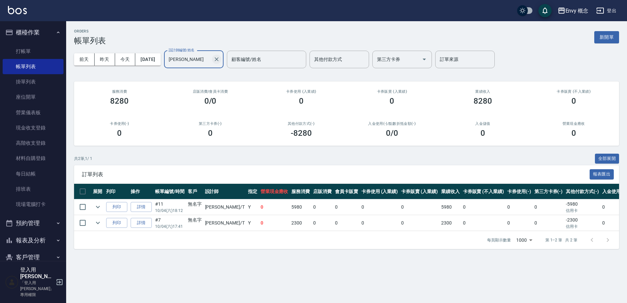
click at [220, 60] on icon "Clear" at bounding box center [216, 59] width 7 height 7
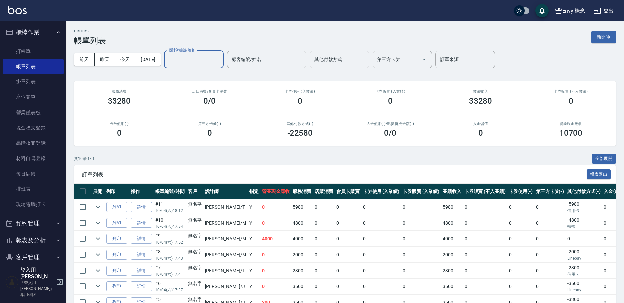
click at [347, 62] on input "其他付款方式" at bounding box center [340, 60] width 54 height 12
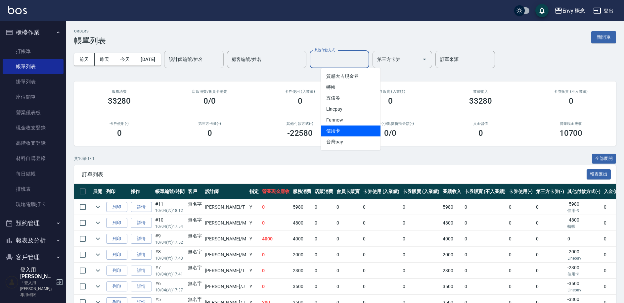
click at [352, 129] on span "信用卡" at bounding box center [351, 130] width 60 height 11
type input "信用卡"
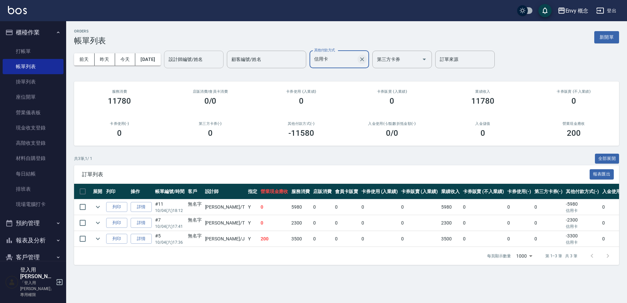
click at [366, 61] on icon "Clear" at bounding box center [362, 59] width 7 height 7
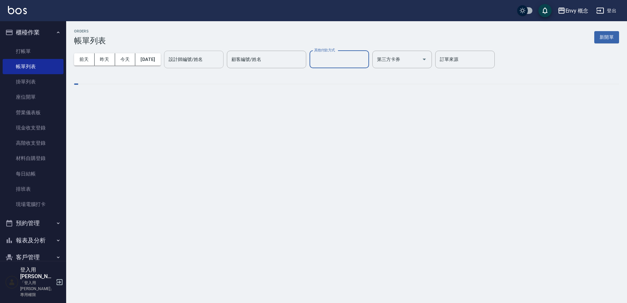
click at [360, 59] on input "其他付款方式" at bounding box center [340, 60] width 54 height 12
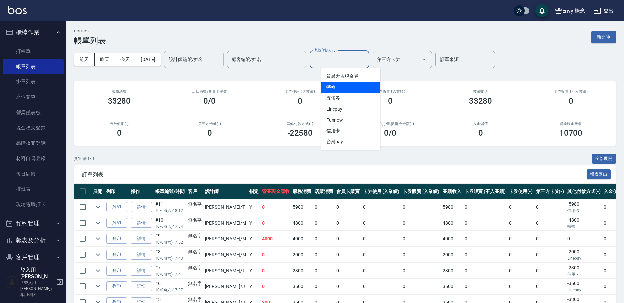
click at [334, 87] on span "轉帳" at bounding box center [351, 87] width 60 height 11
type input "轉帳"
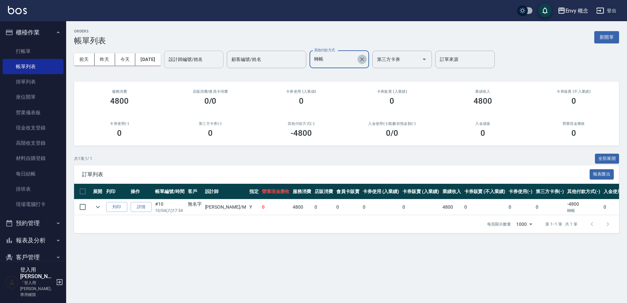
click at [366, 58] on icon "Clear" at bounding box center [362, 59] width 7 height 7
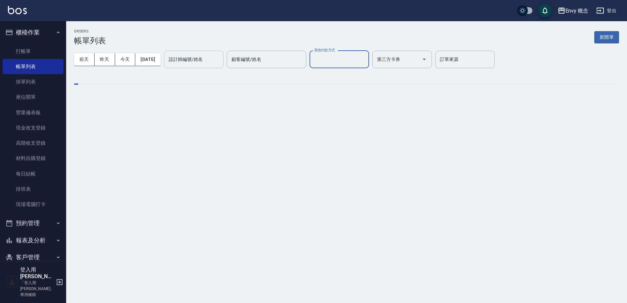
click at [355, 65] on div "其他付款方式" at bounding box center [340, 60] width 60 height 18
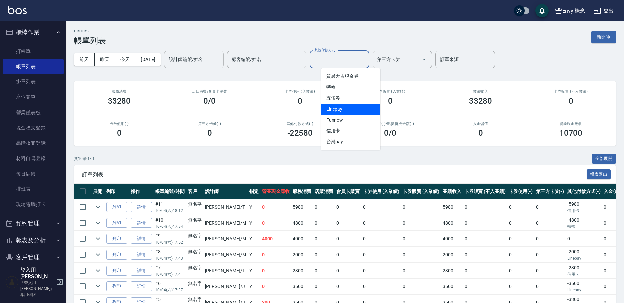
click at [361, 104] on span "Linepay" at bounding box center [351, 109] width 60 height 11
type input "Linepay"
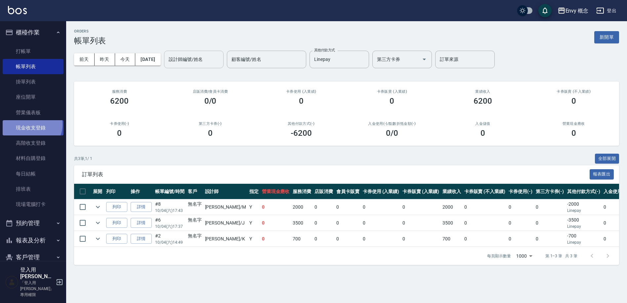
click at [31, 124] on link "現金收支登錄" at bounding box center [33, 127] width 61 height 15
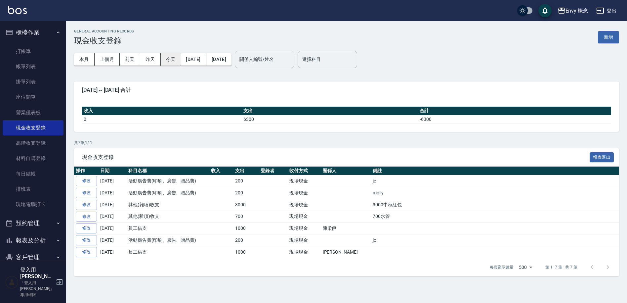
click at [172, 60] on button "今天" at bounding box center [171, 59] width 20 height 12
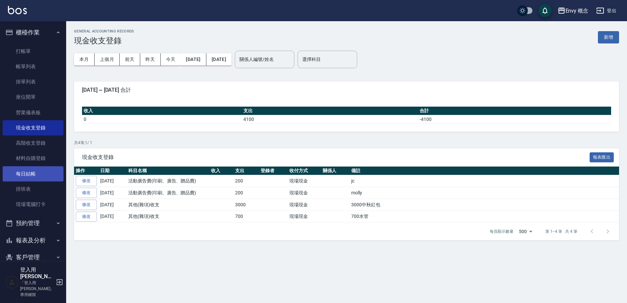
click at [31, 170] on link "每日結帳" at bounding box center [33, 173] width 61 height 15
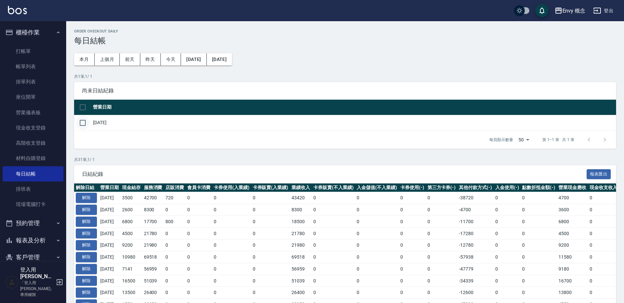
drag, startPoint x: 81, startPoint y: 122, endPoint x: 85, endPoint y: 123, distance: 4.4
click at [81, 122] on input "checkbox" at bounding box center [83, 123] width 14 height 14
checkbox input "true"
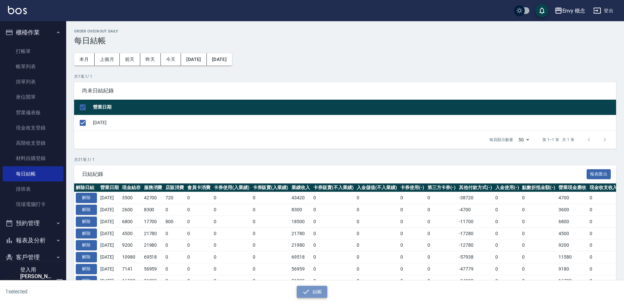
click at [314, 290] on button "結帳" at bounding box center [312, 291] width 31 height 12
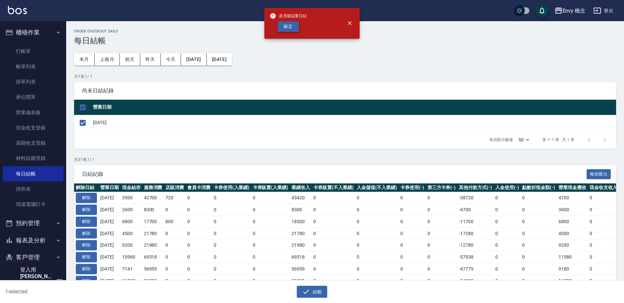
click at [292, 28] on button "確定" at bounding box center [288, 27] width 21 height 10
checkbox input "false"
